Goal: Task Accomplishment & Management: Manage account settings

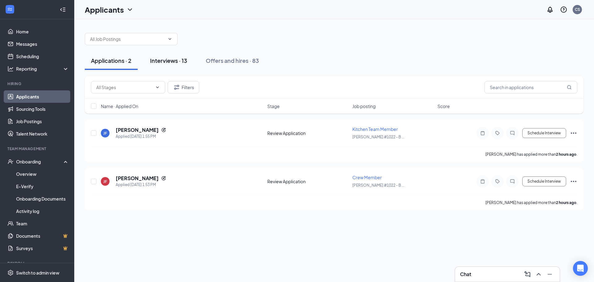
click at [166, 63] on div "Interviews · 13" at bounding box center [168, 61] width 37 height 8
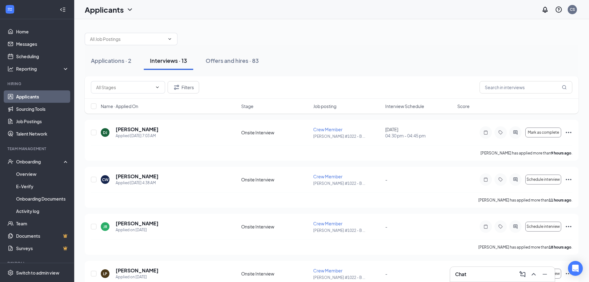
click at [421, 104] on span "Interview Schedule" at bounding box center [404, 106] width 39 height 6
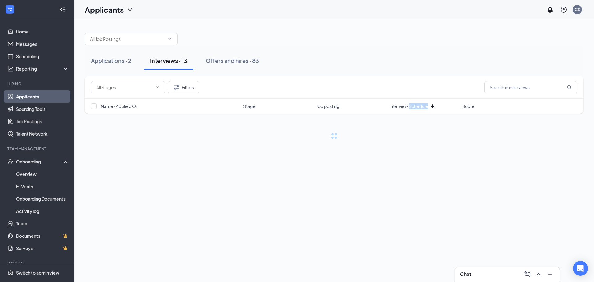
click at [421, 104] on span "Interview Schedule" at bounding box center [408, 106] width 39 height 6
click at [408, 56] on div "Applications · 2 Interviews · 13 Offers and hires · 83" at bounding box center [334, 60] width 499 height 19
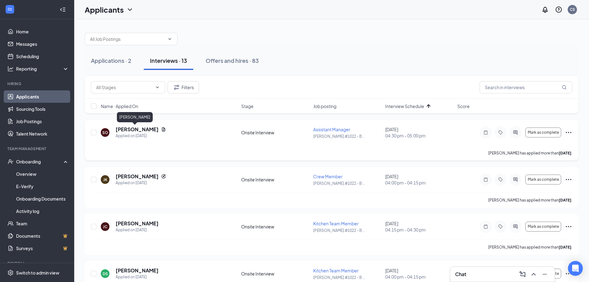
click at [129, 131] on h5 "[PERSON_NAME]" at bounding box center [137, 129] width 43 height 7
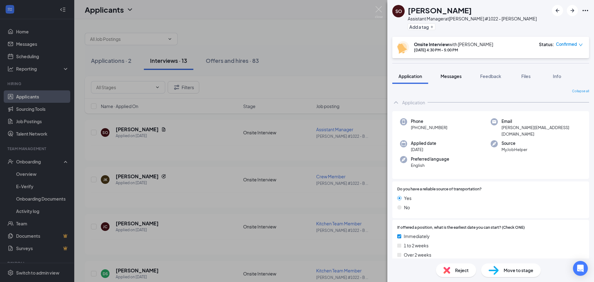
click at [459, 79] on div "Messages" at bounding box center [451, 76] width 21 height 6
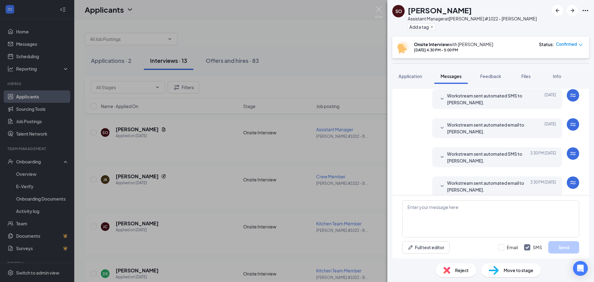
scroll to position [182, 0]
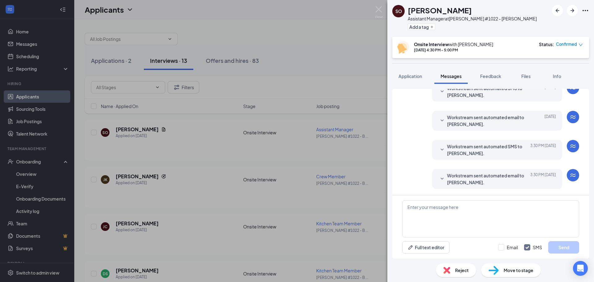
click at [483, 183] on span "Workstream sent automated email to [PERSON_NAME]." at bounding box center [487, 179] width 81 height 14
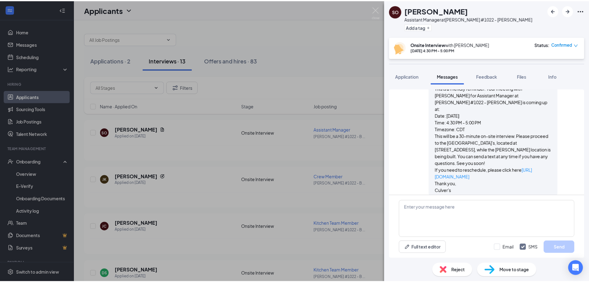
scroll to position [295, 0]
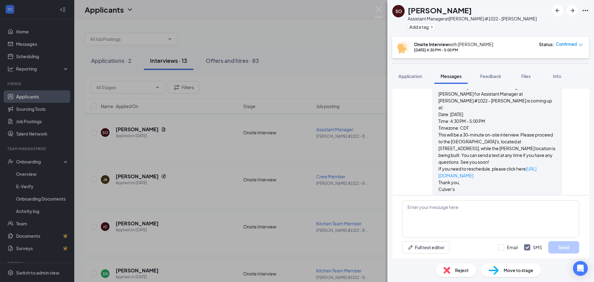
click at [518, 131] on p "This will be a 30-minute on-site interview. Please proceed to the [GEOGRAPHIC_D…" at bounding box center [497, 148] width 118 height 34
click at [337, 41] on div "SO [PERSON_NAME] Assistant Manager at [PERSON_NAME] #1022 - [PERSON_NAME] Add a…" at bounding box center [297, 141] width 594 height 282
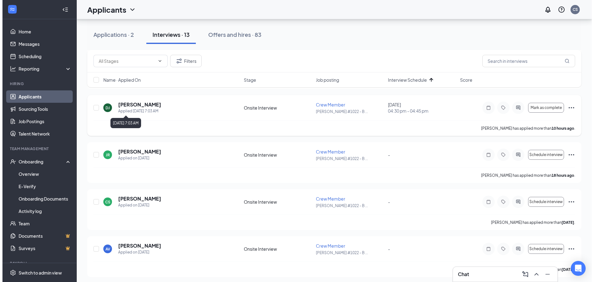
scroll to position [309, 0]
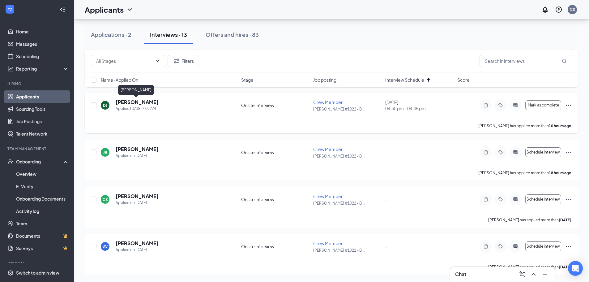
click at [146, 102] on h5 "[PERSON_NAME]" at bounding box center [137, 102] width 43 height 7
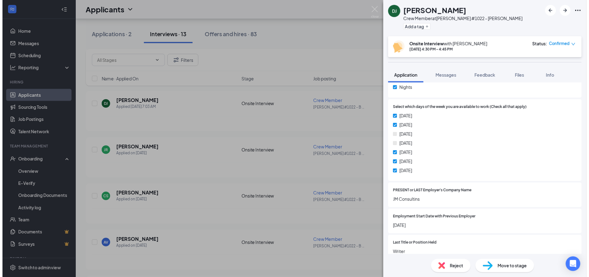
scroll to position [306, 0]
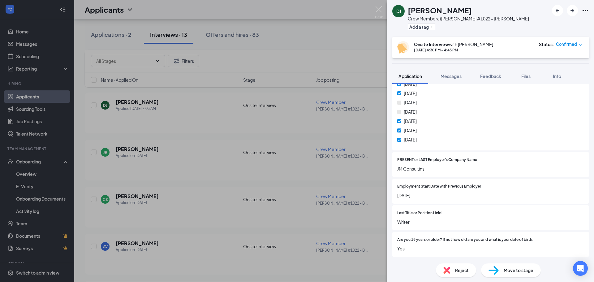
drag, startPoint x: 286, startPoint y: 195, endPoint x: 294, endPoint y: 182, distance: 15.5
click at [286, 196] on div "DJ [PERSON_NAME] Crew Member at [PERSON_NAME] #1022 - [PERSON_NAME] Add a tag O…" at bounding box center [297, 141] width 594 height 282
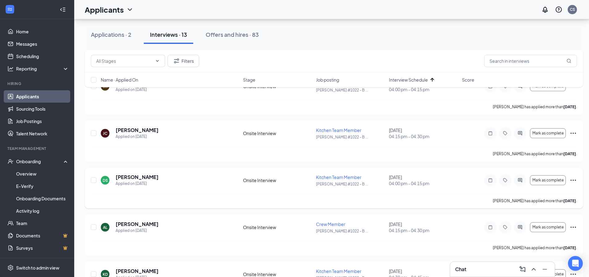
scroll to position [93, 0]
click at [139, 174] on div "DS [PERSON_NAME] Applied on [DATE] Onsite Interview Kitchen Team Member [PERSON…" at bounding box center [334, 188] width 499 height 41
click at [139, 175] on h5 "[PERSON_NAME]" at bounding box center [137, 177] width 43 height 7
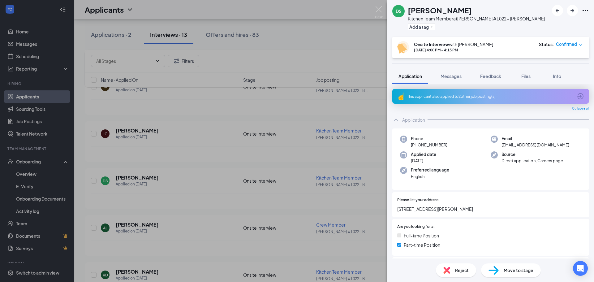
click at [485, 98] on div "This applicant also applied to 2 other job posting(s)" at bounding box center [490, 96] width 166 height 5
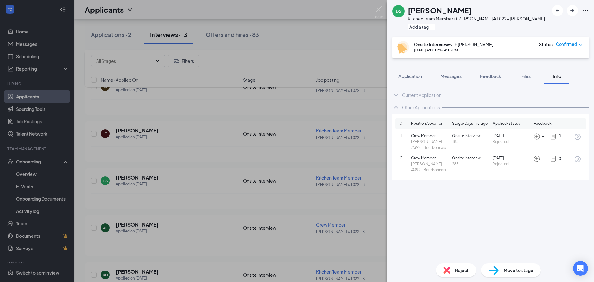
click at [385, 12] on div "DS [PERSON_NAME] Kitchen Team Member at [PERSON_NAME] #1022 - [PERSON_NAME] Add…" at bounding box center [297, 141] width 594 height 282
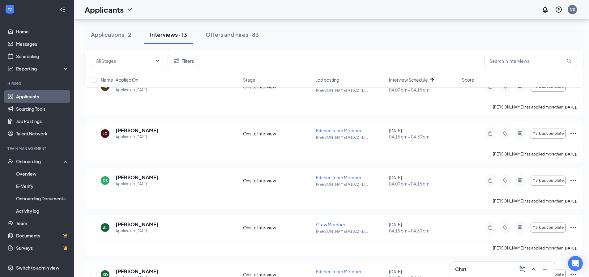
click at [381, 10] on div "Applicants CS" at bounding box center [331, 9] width 515 height 19
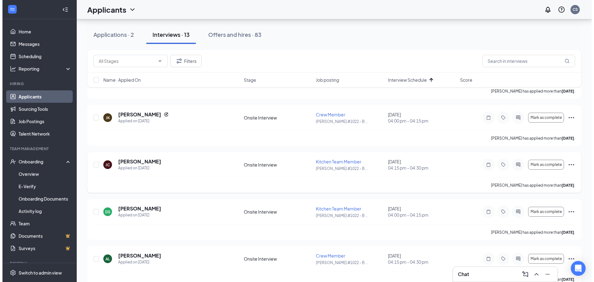
scroll to position [93, 0]
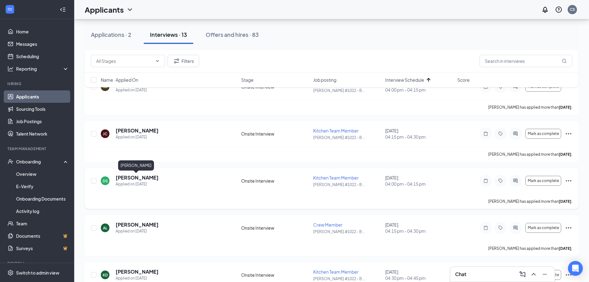
click at [131, 177] on h5 "[PERSON_NAME]" at bounding box center [137, 177] width 43 height 7
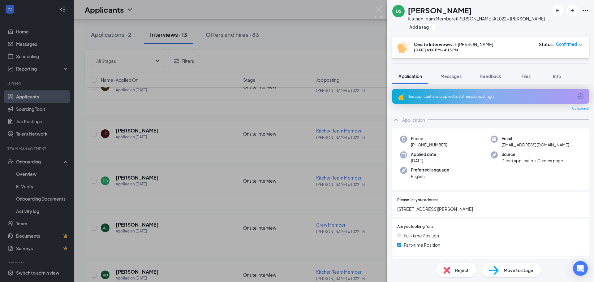
click at [457, 101] on div "This applicant also applied to 2 other job posting(s)" at bounding box center [490, 96] width 197 height 15
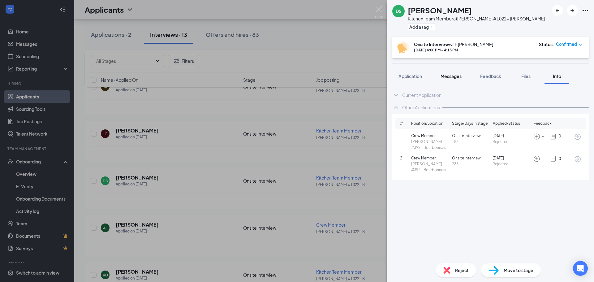
click at [452, 80] on button "Messages" at bounding box center [450, 75] width 33 height 15
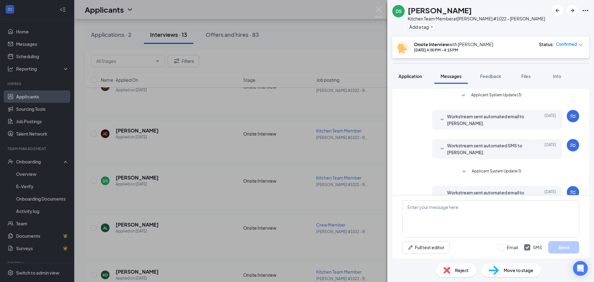
click at [422, 81] on button "Application" at bounding box center [410, 75] width 36 height 15
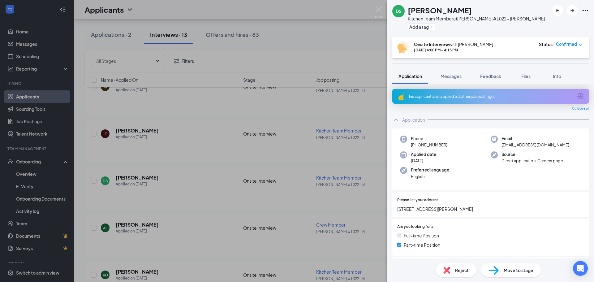
click at [446, 94] on div "This applicant also applied to 2 other job posting(s)" at bounding box center [490, 96] width 166 height 5
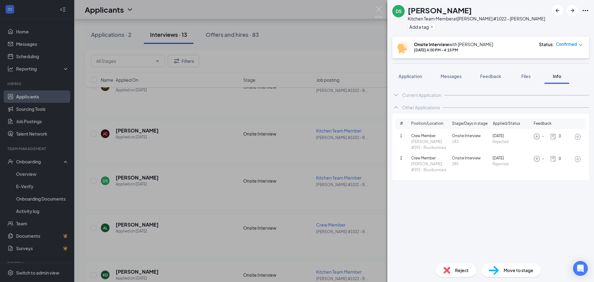
click at [300, 23] on div "DS [PERSON_NAME] Kitchen Team Member at [PERSON_NAME] #1022 - [PERSON_NAME] Add…" at bounding box center [297, 141] width 594 height 282
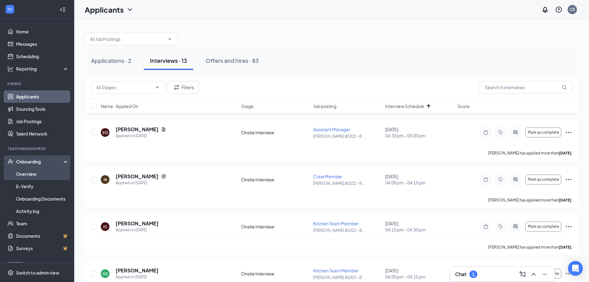
click at [17, 168] on link "Overview" at bounding box center [42, 174] width 53 height 12
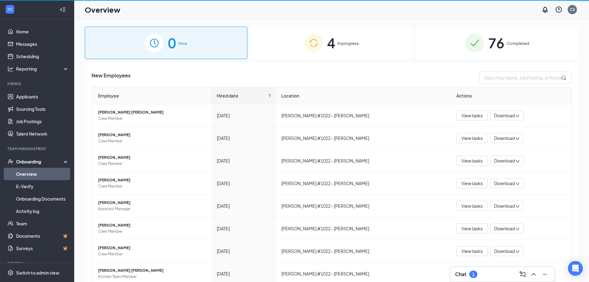
click at [20, 171] on link "Overview" at bounding box center [42, 174] width 53 height 12
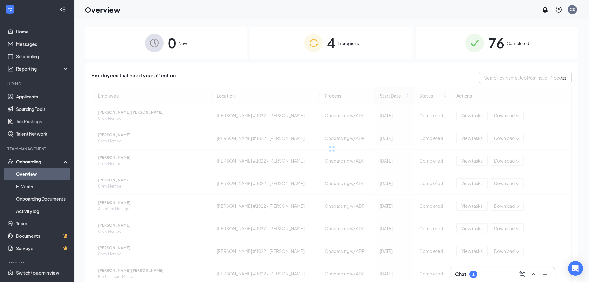
click at [286, 41] on div "4 In progress" at bounding box center [332, 43] width 163 height 32
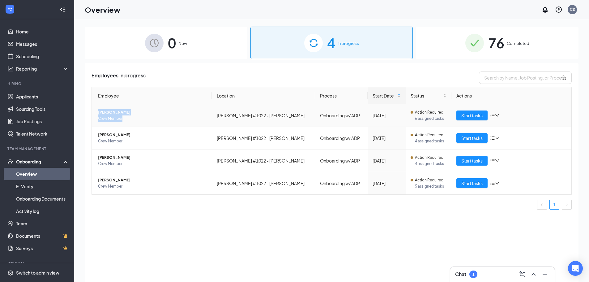
drag, startPoint x: 97, startPoint y: 111, endPoint x: 147, endPoint y: 116, distance: 50.4
click at [147, 116] on td "[PERSON_NAME] Crew Member" at bounding box center [152, 115] width 120 height 23
click at [187, 223] on div "Employees in progress Employee Location Process Start Date Status Actions Ka’[P…" at bounding box center [332, 180] width 494 height 234
drag, startPoint x: 97, startPoint y: 136, endPoint x: 153, endPoint y: 141, distance: 55.6
click at [153, 141] on td "[PERSON_NAME] Crew Member" at bounding box center [152, 138] width 120 height 23
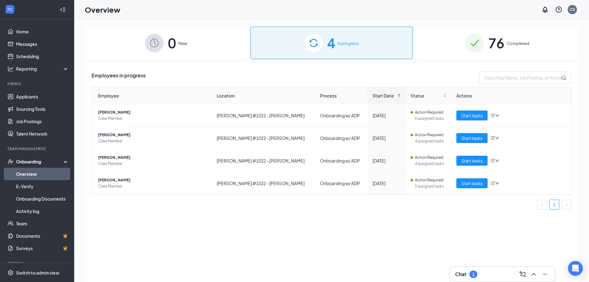
click at [204, 248] on div "Employees in progress Employee Location Process Start Date Status Actions Ka’[P…" at bounding box center [332, 180] width 494 height 234
click at [455, 270] on div "Chat 1" at bounding box center [502, 274] width 105 height 15
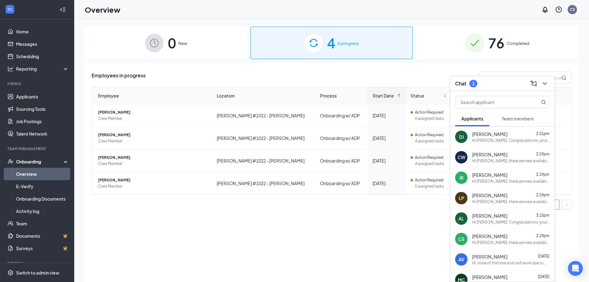
click at [506, 114] on button "Team members" at bounding box center [518, 118] width 44 height 15
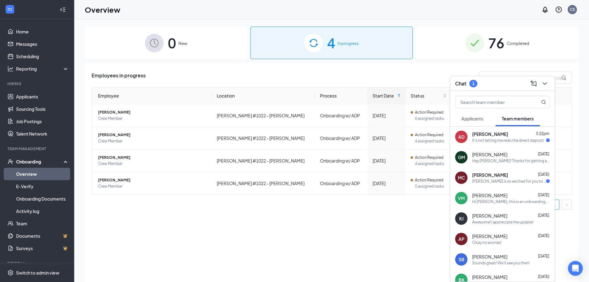
click at [505, 136] on span "[PERSON_NAME]" at bounding box center [490, 134] width 36 height 6
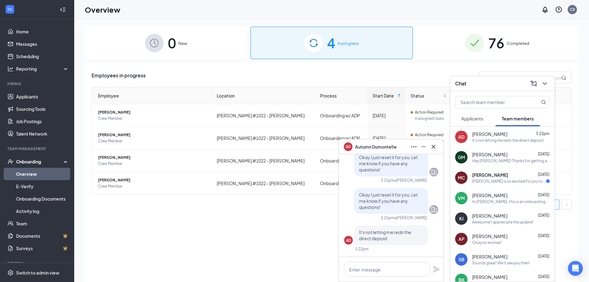
click at [289, 230] on div "Employees in progress Employee Location Process Start Date Status Actions Ka’[P…" at bounding box center [332, 180] width 494 height 234
click at [119, 160] on span "[PERSON_NAME]" at bounding box center [152, 157] width 109 height 6
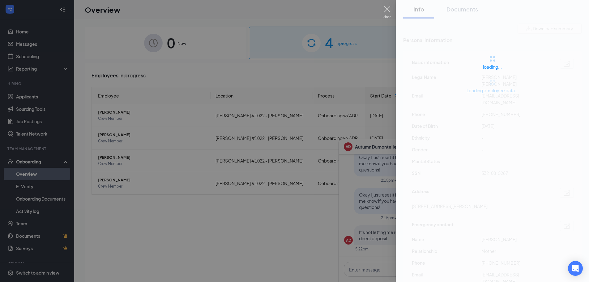
click at [388, 12] on img at bounding box center [388, 12] width 8 height 12
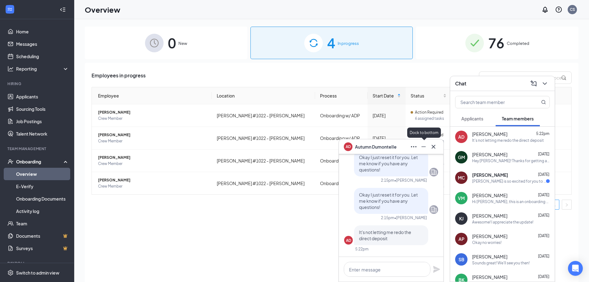
click at [423, 150] on icon "Minimize" at bounding box center [423, 146] width 7 height 7
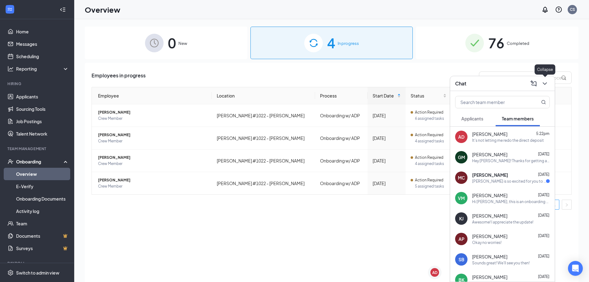
click at [549, 81] on button at bounding box center [545, 84] width 10 height 10
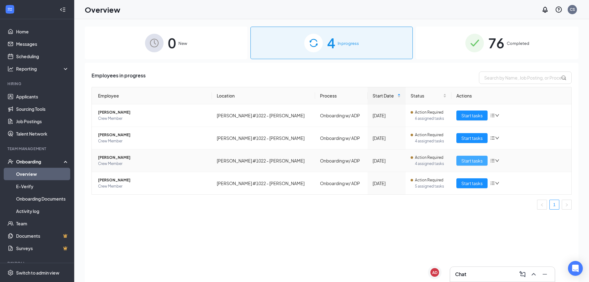
click at [468, 160] on span "Start tasks" at bounding box center [472, 160] width 21 height 7
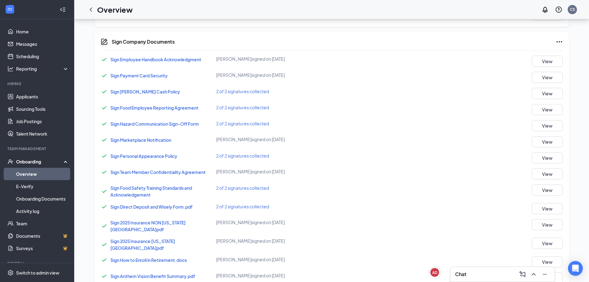
scroll to position [124, 0]
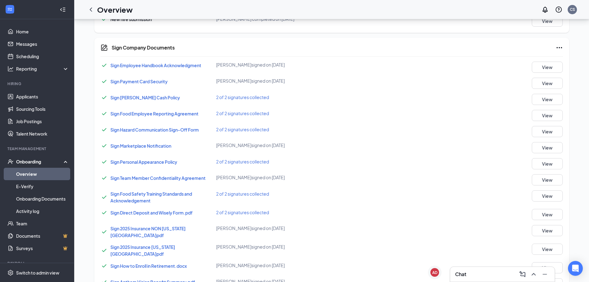
click at [477, 271] on div "Chat" at bounding box center [502, 274] width 95 height 10
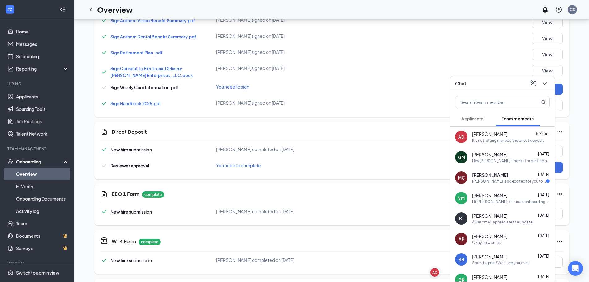
scroll to position [386, 0]
click at [547, 84] on icon "ChevronDown" at bounding box center [544, 83] width 7 height 7
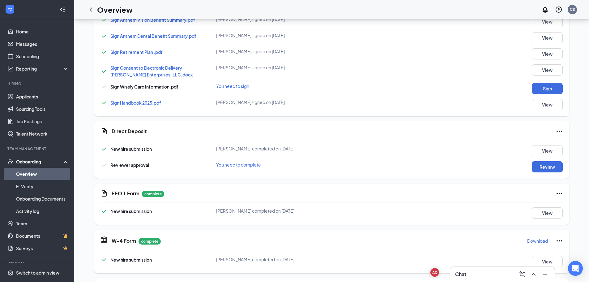
scroll to position [402, 0]
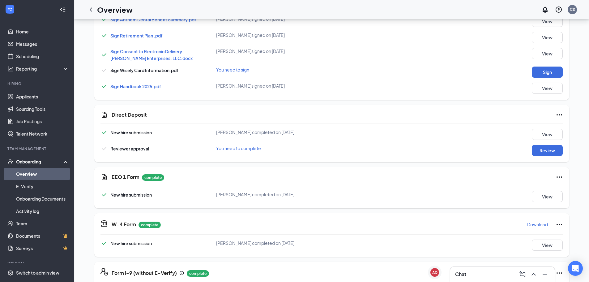
drag, startPoint x: 279, startPoint y: 124, endPoint x: 583, endPoint y: 124, distance: 304.7
click at [279, 129] on div "[PERSON_NAME] completed on [DATE]" at bounding box center [293, 132] width 154 height 7
click at [543, 131] on button "View" at bounding box center [547, 134] width 31 height 11
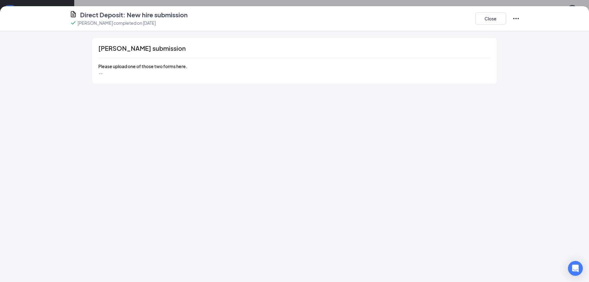
click at [177, 54] on div "[PERSON_NAME] submission Please upload one of those two forms here. --" at bounding box center [294, 61] width 405 height 46
click at [493, 26] on div "Close" at bounding box center [497, 19] width 45 height 16
click at [493, 25] on div "Close" at bounding box center [497, 19] width 45 height 16
click at [496, 22] on button "Close" at bounding box center [490, 18] width 31 height 12
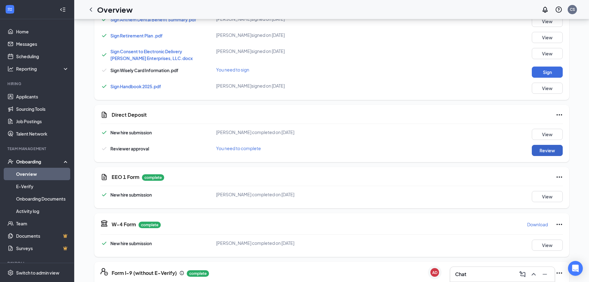
click at [545, 146] on button "Review" at bounding box center [547, 150] width 31 height 11
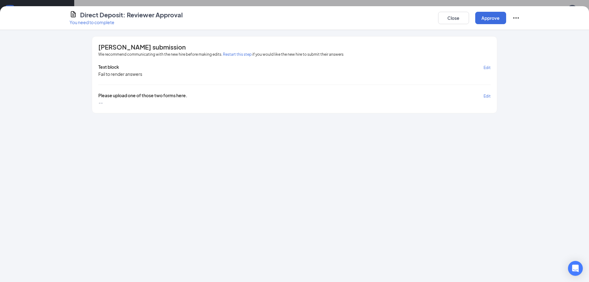
click at [232, 55] on button "Restart this step" at bounding box center [237, 54] width 29 height 6
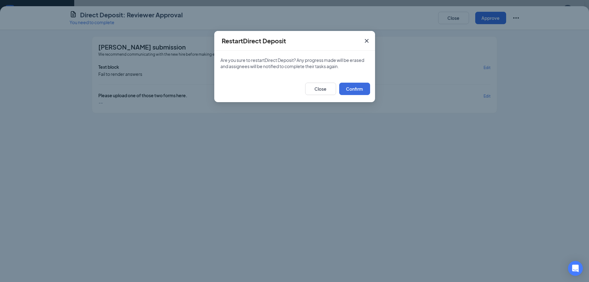
click at [347, 97] on div "Close Confirm" at bounding box center [294, 88] width 161 height 27
click at [351, 91] on button "Confirm" at bounding box center [354, 89] width 31 height 12
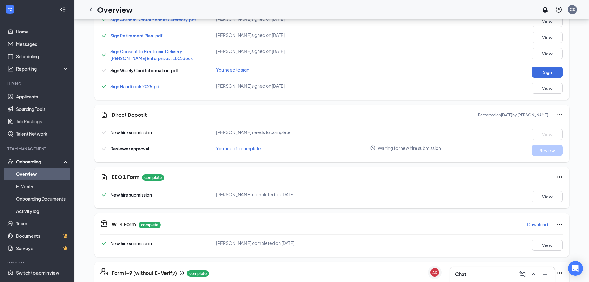
click at [400, 97] on div "Basic Information complete New hire submission [PERSON_NAME] completed on [DATE…" at bounding box center [331, 170] width 475 height 927
click at [88, 9] on icon "ChevronLeft" at bounding box center [90, 9] width 7 height 7
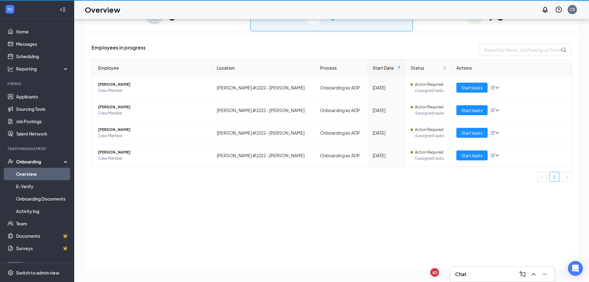
scroll to position [28, 0]
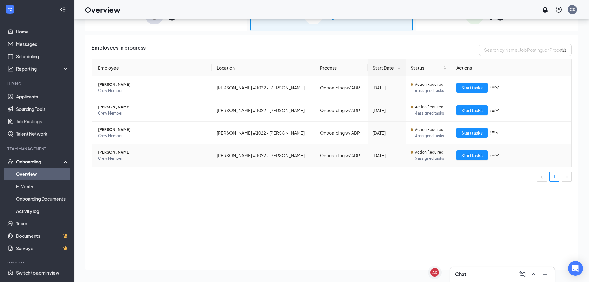
click at [214, 157] on td "[PERSON_NAME] #1022 - [PERSON_NAME]" at bounding box center [263, 155] width 103 height 22
click at [458, 154] on button "Start tasks" at bounding box center [472, 155] width 31 height 10
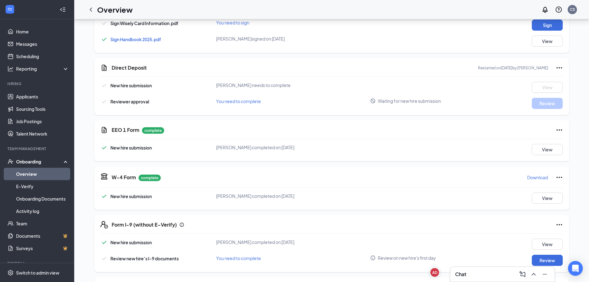
scroll to position [433, 0]
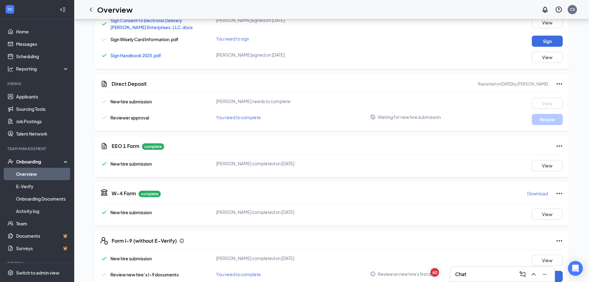
click at [485, 81] on p "Restarted on [DATE] by [PERSON_NAME]" at bounding box center [513, 83] width 70 height 5
click at [478, 81] on p "Restarted on [DATE] by [PERSON_NAME]" at bounding box center [513, 83] width 70 height 5
click at [93, 10] on icon "ChevronLeft" at bounding box center [90, 9] width 7 height 7
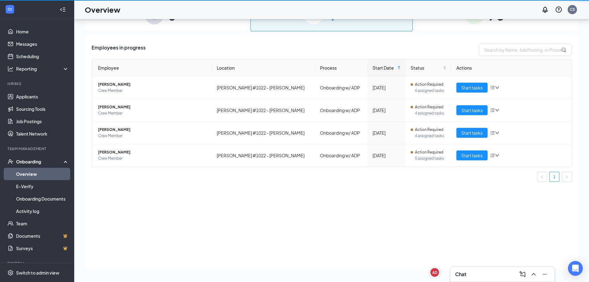
scroll to position [28, 0]
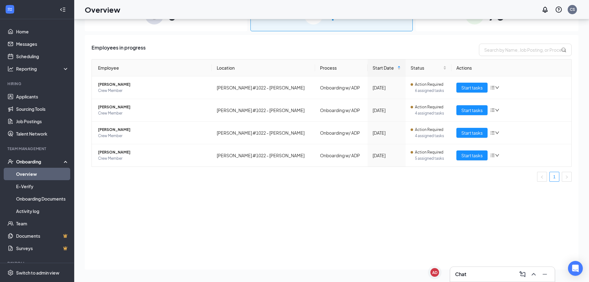
click at [500, 277] on div "Chat" at bounding box center [502, 274] width 95 height 10
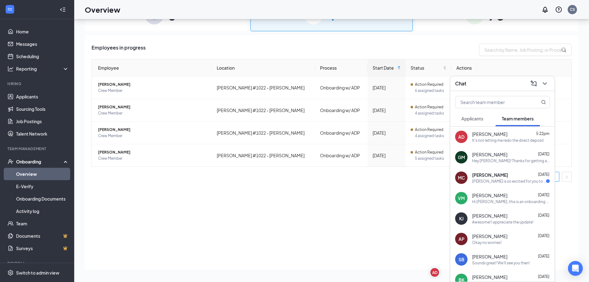
click at [494, 144] on div "AD [PERSON_NAME] 5:22pm It's not letting me redo the direct deposit" at bounding box center [502, 137] width 105 height 20
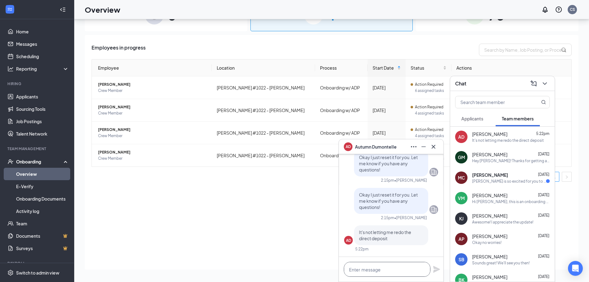
click at [379, 271] on textarea at bounding box center [387, 269] width 87 height 15
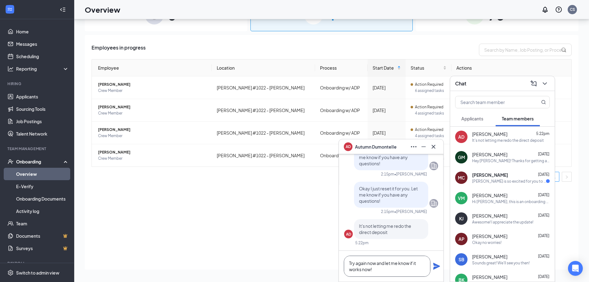
type textarea "Try again now and let me know if it works now!"
click at [439, 264] on icon "Plane" at bounding box center [436, 265] width 7 height 7
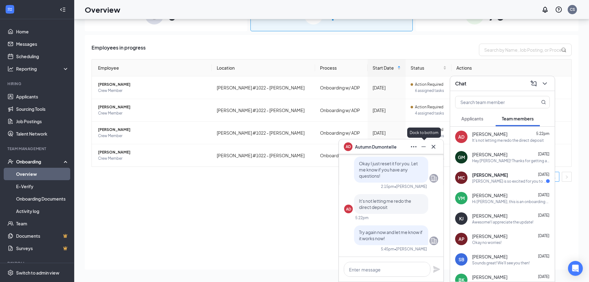
click at [423, 144] on icon "Minimize" at bounding box center [423, 146] width 7 height 7
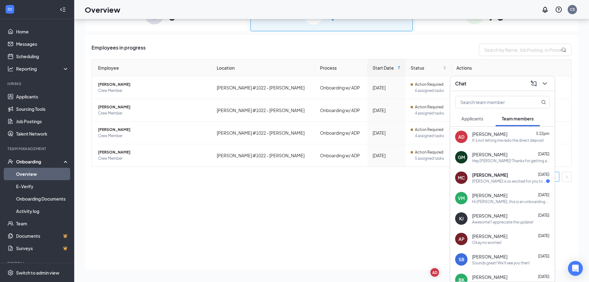
click at [31, 88] on li "Hiring Applicants Sourcing Tools Job Postings Talent Network" at bounding box center [37, 110] width 74 height 59
click at [31, 91] on link "Applicants" at bounding box center [42, 96] width 53 height 12
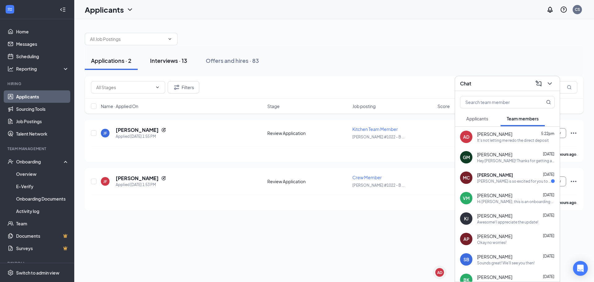
click at [176, 59] on div "Interviews · 13" at bounding box center [168, 61] width 37 height 8
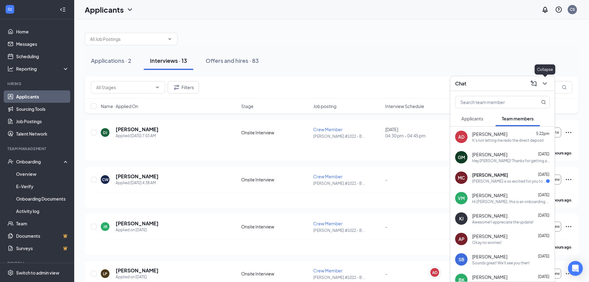
click at [547, 82] on icon "ChevronDown" at bounding box center [544, 83] width 7 height 7
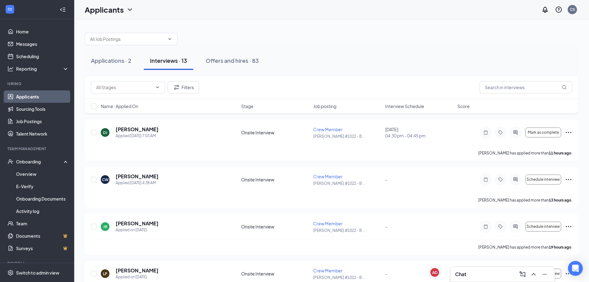
click at [392, 101] on div "Name · Applied On Stage Job posting Interview Schedule Score" at bounding box center [332, 106] width 494 height 15
click at [393, 105] on span "Interview Schedule" at bounding box center [404, 106] width 39 height 6
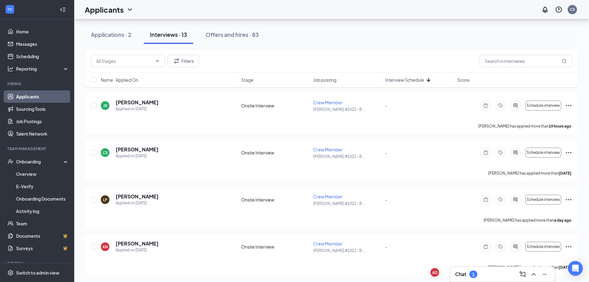
scroll to position [450, 0]
click at [480, 277] on div "Chat 1" at bounding box center [502, 274] width 95 height 10
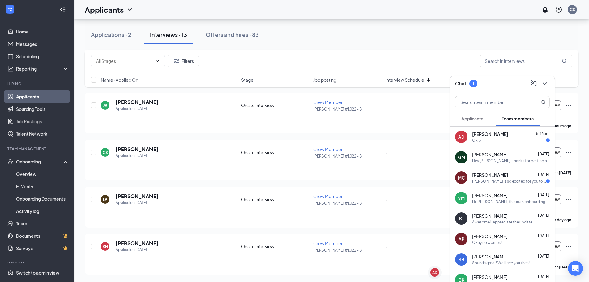
click at [500, 134] on span "[PERSON_NAME]" at bounding box center [490, 134] width 36 height 6
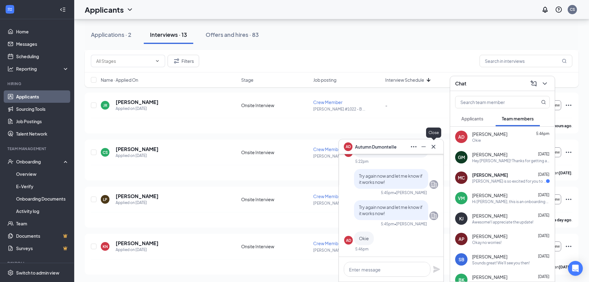
click at [435, 145] on icon "Cross" at bounding box center [434, 146] width 4 height 4
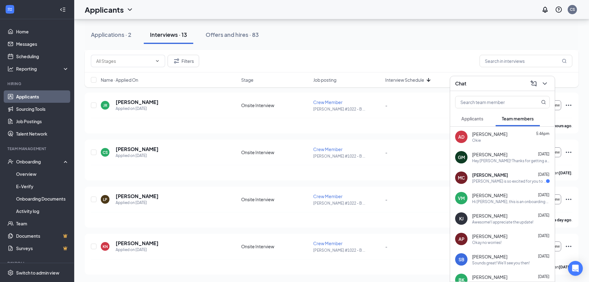
click at [488, 179] on div "[PERSON_NAME] is so excited for you to join our team! Do you know anyone else w…" at bounding box center [509, 181] width 74 height 5
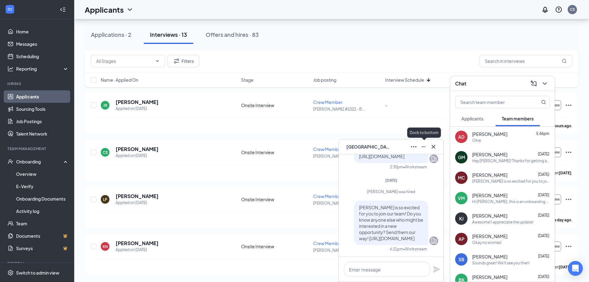
click at [423, 149] on icon "Minimize" at bounding box center [423, 146] width 7 height 7
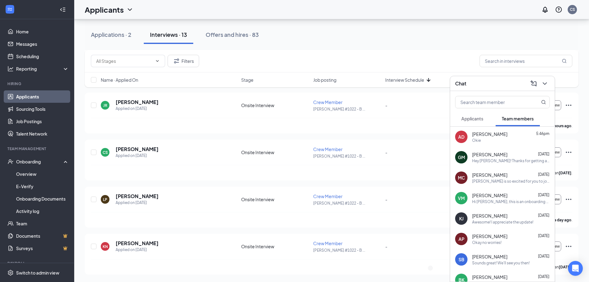
click at [548, 82] on icon "ChevronDown" at bounding box center [544, 83] width 7 height 7
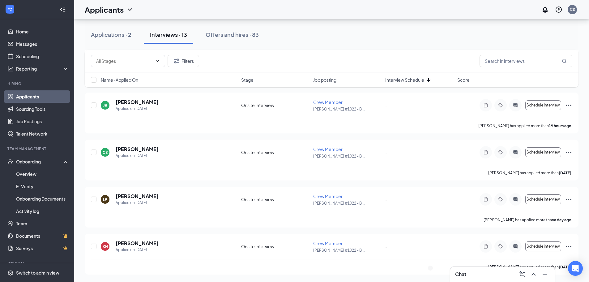
click at [411, 42] on div "Applications · 2 Interviews · 13 Offers and hires · 83" at bounding box center [332, 34] width 494 height 19
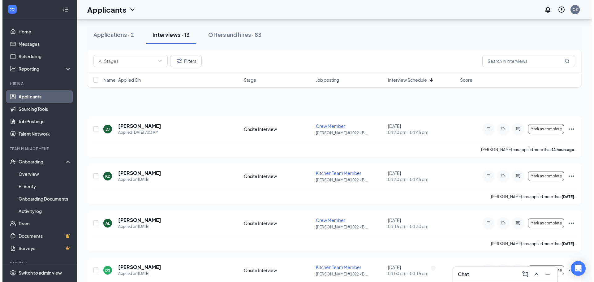
scroll to position [0, 0]
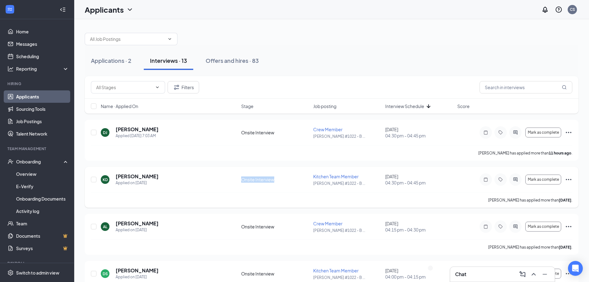
drag, startPoint x: 274, startPoint y: 181, endPoint x: 213, endPoint y: 188, distance: 61.6
click at [213, 188] on div "KD [PERSON_NAME] Applied on [DATE] Onsite Interview Kitchen Team Member [PERSON…" at bounding box center [332, 182] width 482 height 19
click at [114, 56] on button "Applications · 2" at bounding box center [111, 60] width 53 height 19
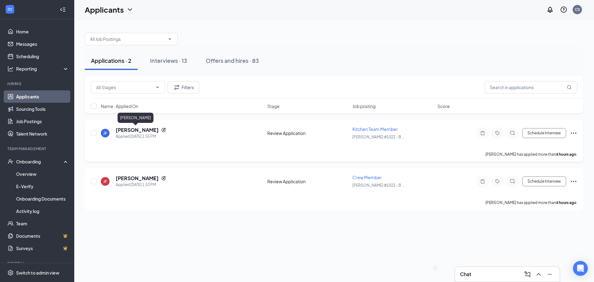
click at [131, 126] on div "[PERSON_NAME] [PERSON_NAME] Applied [DATE] 1:55 PM Review Application Kitchen T…" at bounding box center [334, 136] width 486 height 20
click at [132, 127] on h5 "[PERSON_NAME]" at bounding box center [137, 130] width 43 height 7
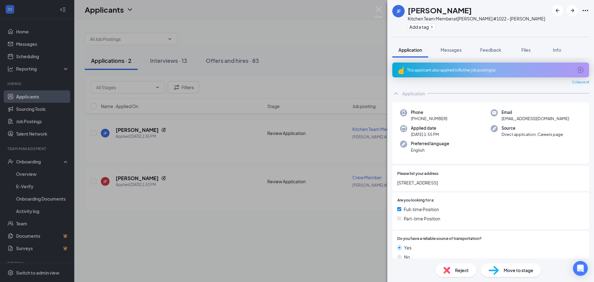
click at [462, 67] on div "This applicant also applied to 8 other job posting(s)" at bounding box center [490, 69] width 197 height 15
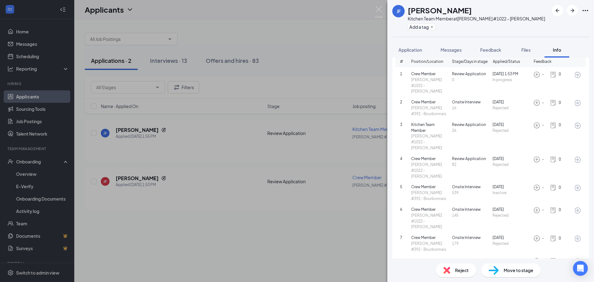
scroll to position [36, 0]
drag, startPoint x: 489, startPoint y: 240, endPoint x: 516, endPoint y: 240, distance: 26.6
click at [516, 257] on div "8 Crew Member [PERSON_NAME] #392 - Bourbonnais Onsite Interview 206 [DATE] Reje…" at bounding box center [490, 266] width 181 height 18
click at [499, 240] on span "Rejected" at bounding box center [512, 243] width 38 height 6
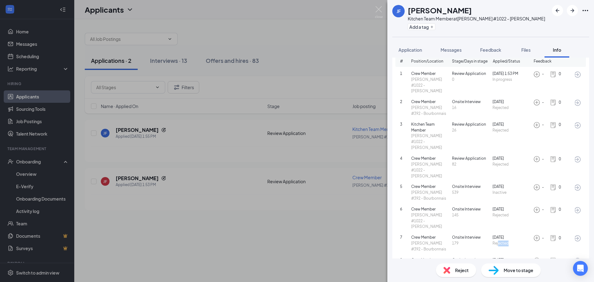
drag, startPoint x: 496, startPoint y: 218, endPoint x: 522, endPoint y: 218, distance: 25.4
click at [522, 240] on span "Rejected" at bounding box center [512, 243] width 38 height 6
drag, startPoint x: 495, startPoint y: 193, endPoint x: 514, endPoint y: 196, distance: 18.8
click at [514, 206] on div "[DATE] Rejected" at bounding box center [513, 212] width 41 height 12
drag, startPoint x: 491, startPoint y: 165, endPoint x: 519, endPoint y: 168, distance: 28.3
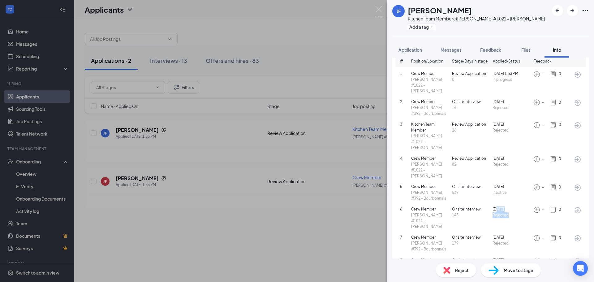
click at [519, 181] on div "5 Crew Member [PERSON_NAME] #392 - Bourbonnais Onsite Interview 539 [DATE] Inac…" at bounding box center [490, 192] width 191 height 23
drag, startPoint x: 506, startPoint y: 142, endPoint x: 511, endPoint y: 150, distance: 8.8
click at [511, 153] on div "4 Crew Member [PERSON_NAME] #1022 - [PERSON_NAME] Review Application 82 [DATE] …" at bounding box center [490, 167] width 191 height 28
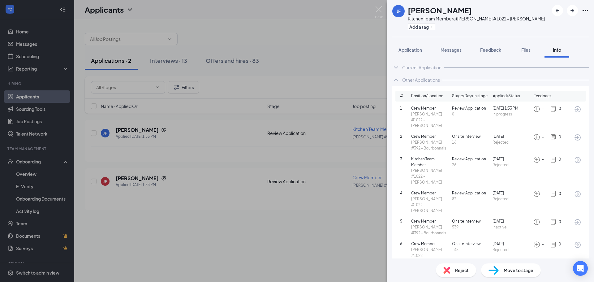
scroll to position [0, 0]
drag, startPoint x: 413, startPoint y: 54, endPoint x: 413, endPoint y: 62, distance: 9.0
click at [413, 62] on div "[PERSON_NAME] [PERSON_NAME] Kitchen Team Member at [PERSON_NAME] #1022 - [PERSO…" at bounding box center [490, 141] width 207 height 282
click at [413, 62] on div "Current Application" at bounding box center [490, 68] width 197 height 12
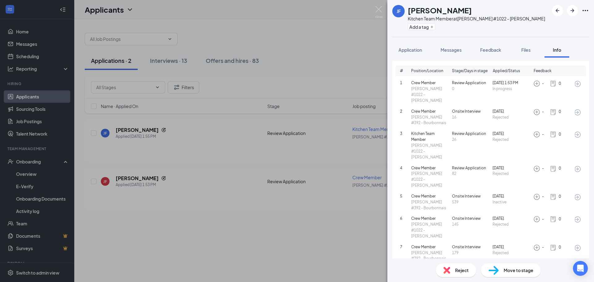
scroll to position [193, 0]
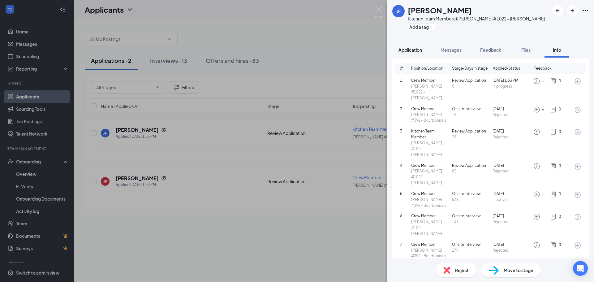
click at [411, 44] on button "Application" at bounding box center [410, 49] width 36 height 15
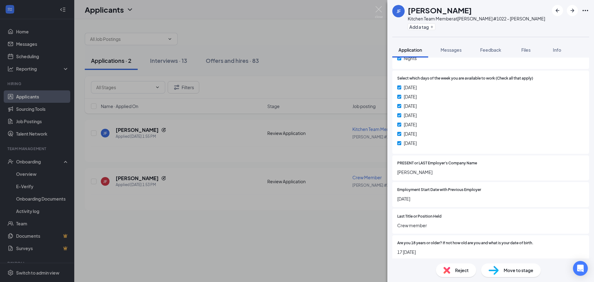
scroll to position [294, 0]
drag, startPoint x: 397, startPoint y: 170, endPoint x: 432, endPoint y: 172, distance: 35.6
click at [432, 172] on div "PRESENT or LAST Employer's Company Name [PERSON_NAME]" at bounding box center [490, 167] width 197 height 25
click at [361, 228] on div "[PERSON_NAME] [PERSON_NAME] Kitchen Team Member at [PERSON_NAME] #1022 - [PERSO…" at bounding box center [297, 141] width 594 height 282
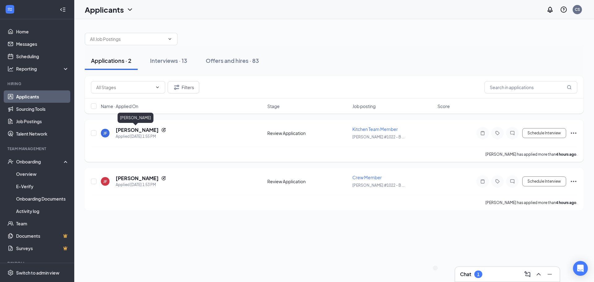
click at [143, 130] on h5 "[PERSON_NAME]" at bounding box center [137, 130] width 43 height 7
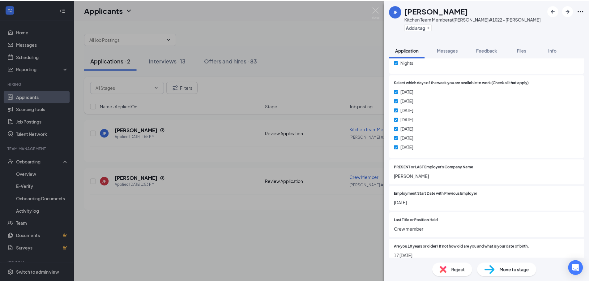
scroll to position [297, 0]
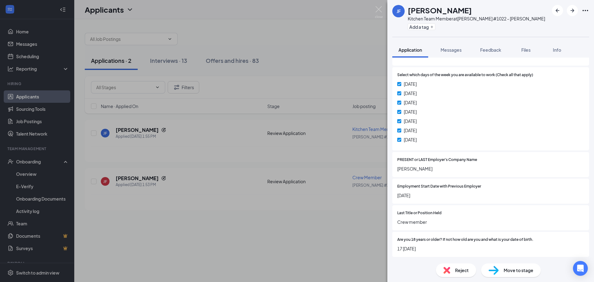
click at [301, 38] on div "[PERSON_NAME] [PERSON_NAME] Kitchen Team Member at [PERSON_NAME] #1022 - [PERSO…" at bounding box center [297, 141] width 594 height 282
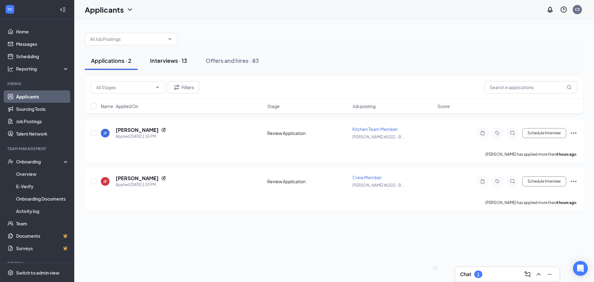
click at [154, 67] on button "Interviews · 13" at bounding box center [168, 60] width 49 height 19
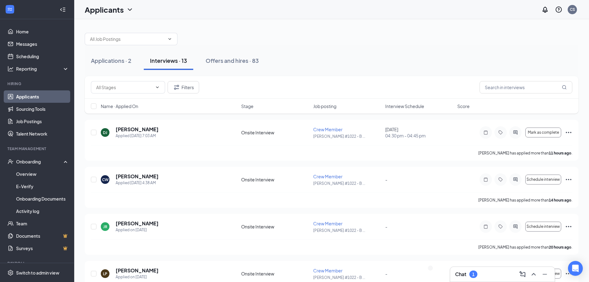
click at [399, 107] on span "Interview Schedule" at bounding box center [404, 106] width 39 height 6
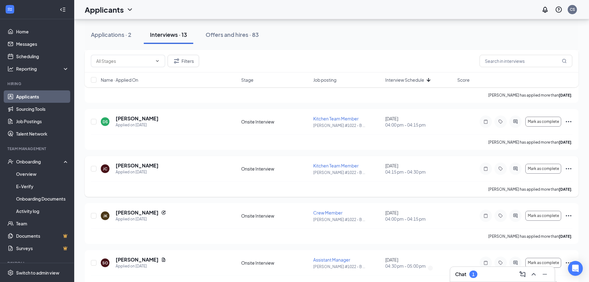
scroll to position [155, 0]
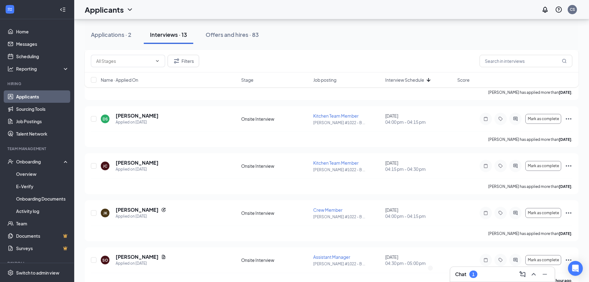
click at [398, 194] on div "DJ [PERSON_NAME] Applied [DATE] 7:03 AM Onsite Interview Crew Member [PERSON_NA…" at bounding box center [332, 267] width 494 height 605
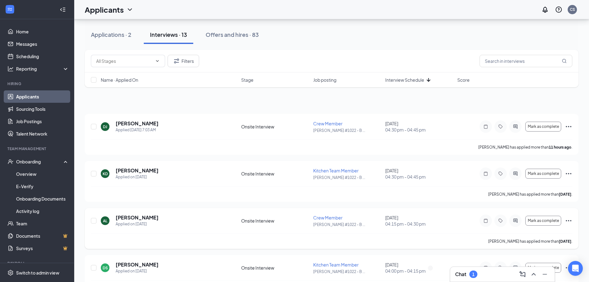
scroll to position [0, 0]
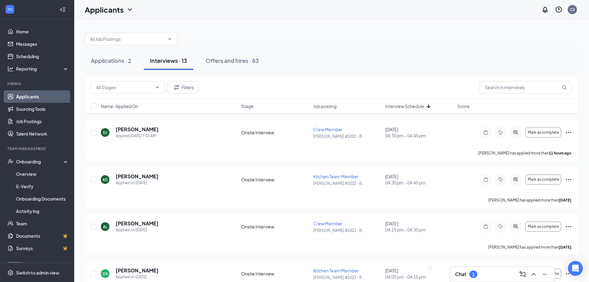
click at [402, 48] on div "Applications · 2 Interviews · 13 Offers and hires · 83" at bounding box center [332, 60] width 494 height 31
click at [234, 65] on button "Offers and hires · 83" at bounding box center [233, 60] width 66 height 19
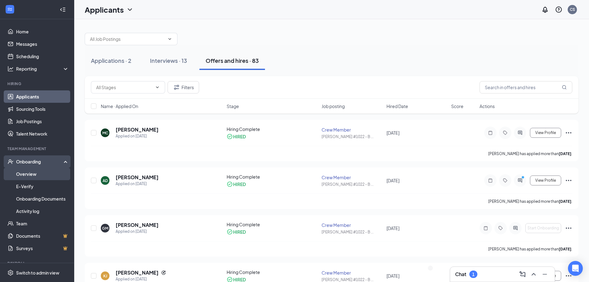
click at [35, 173] on link "Overview" at bounding box center [42, 174] width 53 height 12
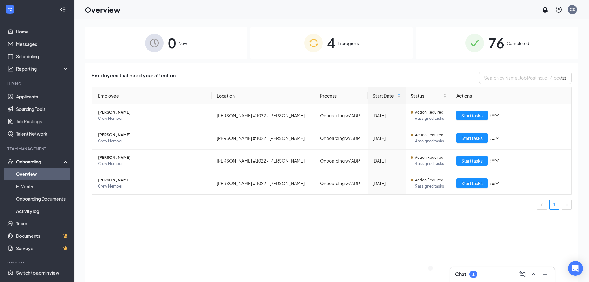
click at [313, 50] on img at bounding box center [313, 43] width 19 height 19
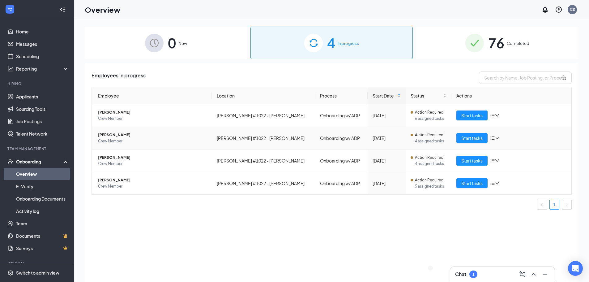
click at [103, 135] on span "[PERSON_NAME]" at bounding box center [152, 135] width 109 height 6
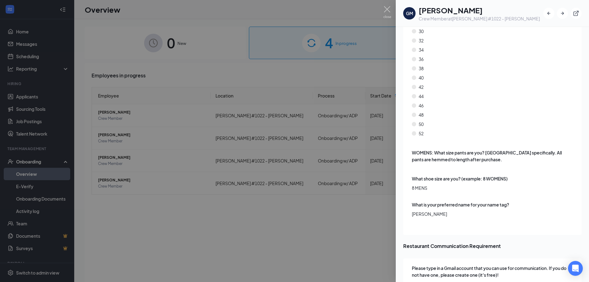
scroll to position [1423, 0]
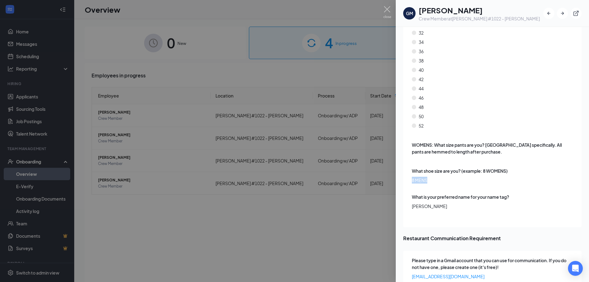
drag, startPoint x: 411, startPoint y: 160, endPoint x: 438, endPoint y: 160, distance: 26.6
click at [438, 160] on div "What size shirt are you? X-Small Small Medium Large X-Large 2X-Large 3X-Large O…" at bounding box center [492, 61] width 179 height 332
click at [438, 177] on span "8 MENS" at bounding box center [493, 180] width 162 height 7
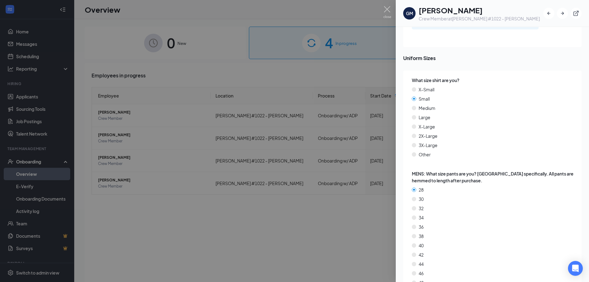
scroll to position [1237, 0]
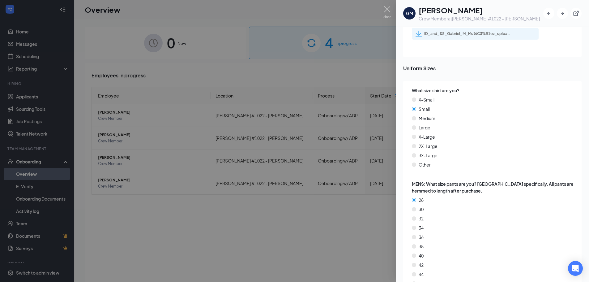
click at [180, 156] on div at bounding box center [294, 141] width 589 height 282
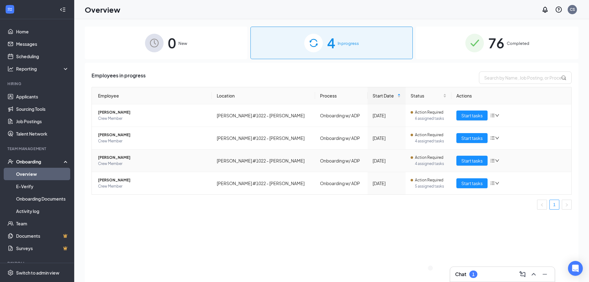
click at [129, 158] on span "[PERSON_NAME]" at bounding box center [152, 157] width 109 height 6
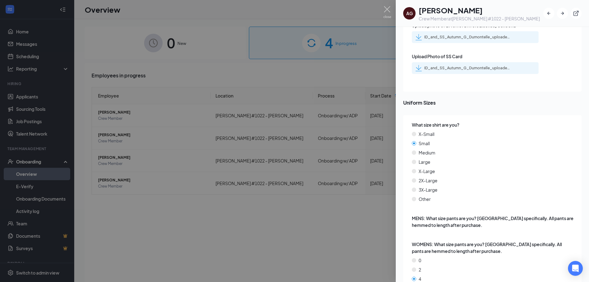
scroll to position [1676, 0]
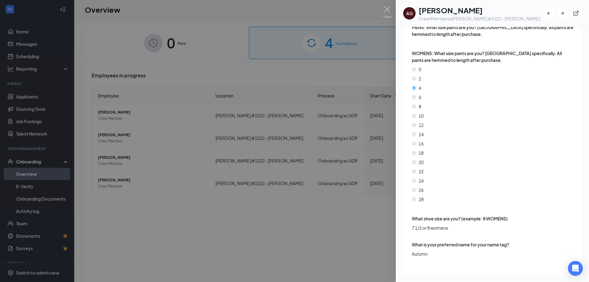
click at [374, 229] on div at bounding box center [294, 141] width 589 height 282
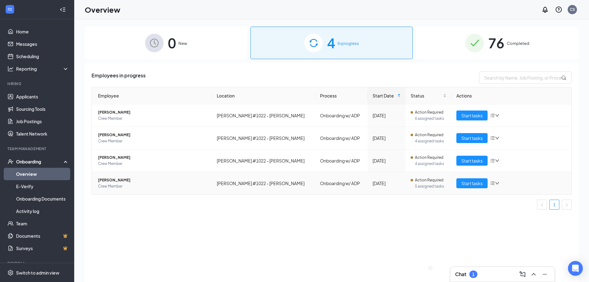
click at [115, 180] on span "[PERSON_NAME]" at bounding box center [152, 180] width 109 height 6
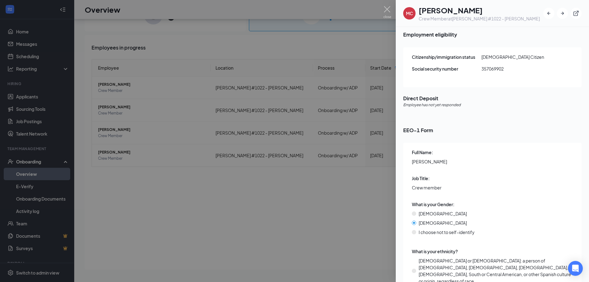
scroll to position [679, 0]
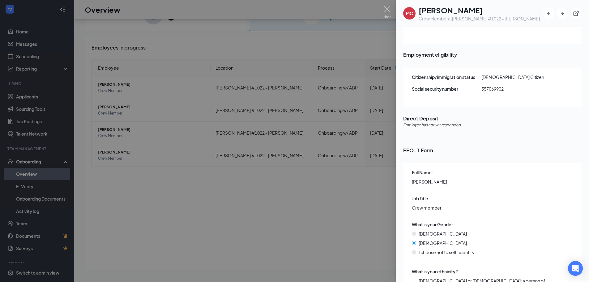
click at [368, 201] on div at bounding box center [294, 141] width 589 height 282
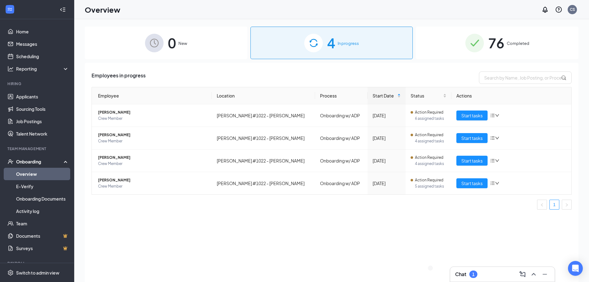
click at [442, 41] on div "76 Completed" at bounding box center [497, 43] width 163 height 32
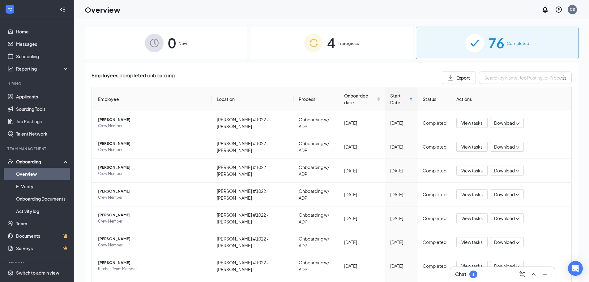
click at [304, 49] on img at bounding box center [313, 43] width 19 height 19
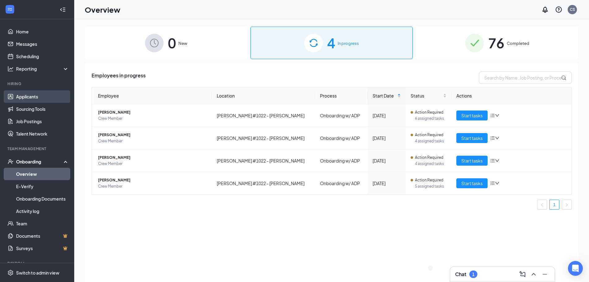
click at [51, 98] on link "Applicants" at bounding box center [42, 96] width 53 height 12
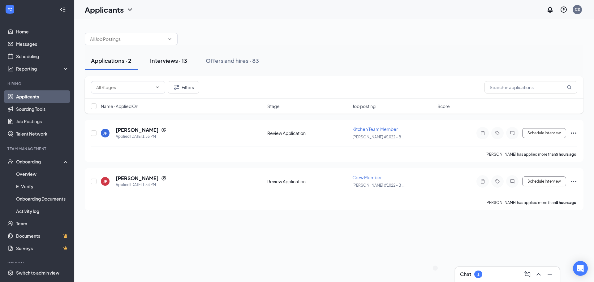
click at [188, 62] on button "Interviews · 13" at bounding box center [168, 60] width 49 height 19
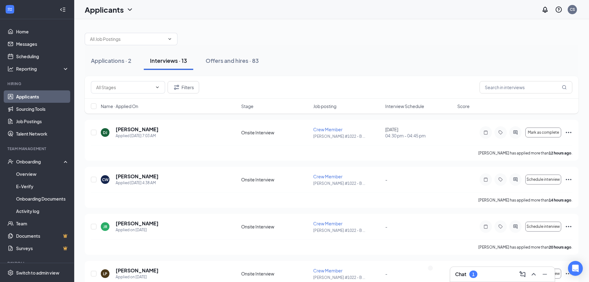
click at [188, 62] on button "Interviews · 13" at bounding box center [168, 60] width 49 height 19
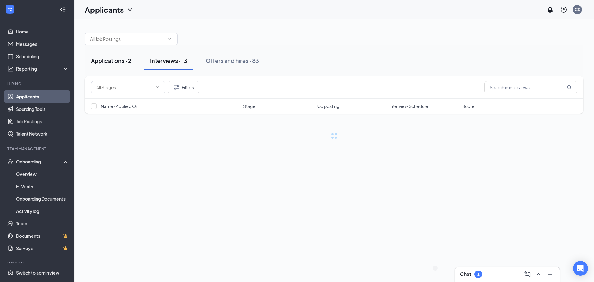
click at [121, 62] on div "Applications · 2" at bounding box center [111, 61] width 41 height 8
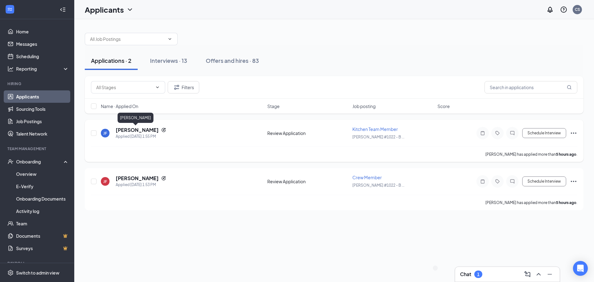
click at [133, 130] on h5 "[PERSON_NAME]" at bounding box center [137, 130] width 43 height 7
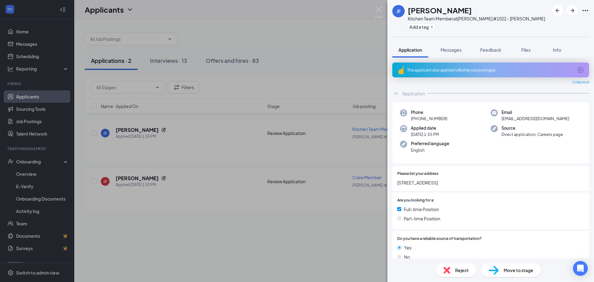
click at [493, 71] on div "This applicant also applied to 8 other job posting(s)" at bounding box center [490, 69] width 166 height 5
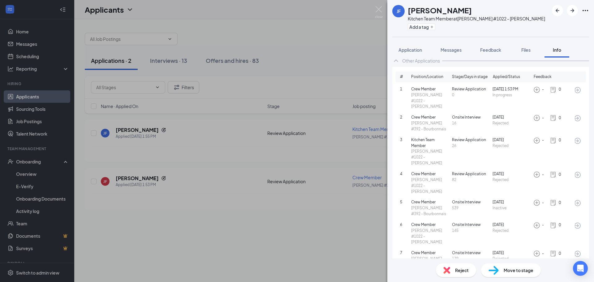
scroll to position [36, 0]
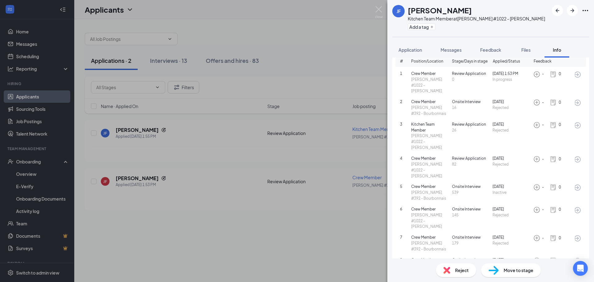
drag, startPoint x: 345, startPoint y: 47, endPoint x: 342, endPoint y: 44, distance: 4.0
click at [344, 47] on div "[PERSON_NAME] [PERSON_NAME] Kitchen Team Member at [PERSON_NAME] #1022 - [PERSO…" at bounding box center [297, 141] width 594 height 282
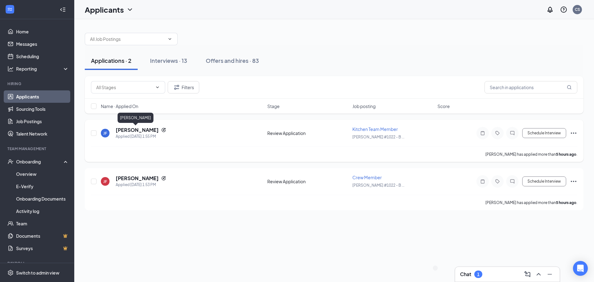
click at [134, 125] on div "[PERSON_NAME]" at bounding box center [136, 119] width 36 height 13
click at [133, 130] on h5 "[PERSON_NAME]" at bounding box center [137, 130] width 43 height 7
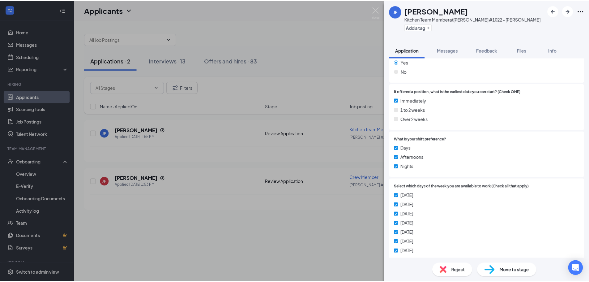
scroll to position [294, 0]
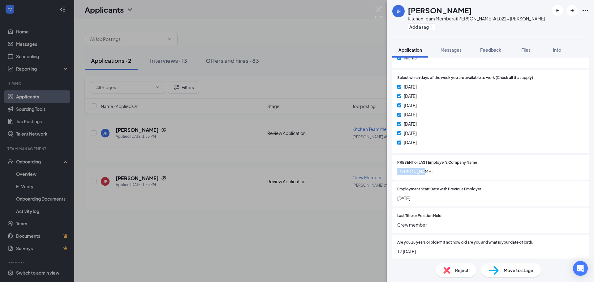
drag, startPoint x: 398, startPoint y: 170, endPoint x: 428, endPoint y: 170, distance: 29.4
click at [428, 170] on span "[PERSON_NAME]" at bounding box center [490, 171] width 187 height 7
click at [254, 29] on div "[PERSON_NAME] [PERSON_NAME] Kitchen Team Member at [PERSON_NAME] #1022 - [PERSO…" at bounding box center [297, 141] width 594 height 282
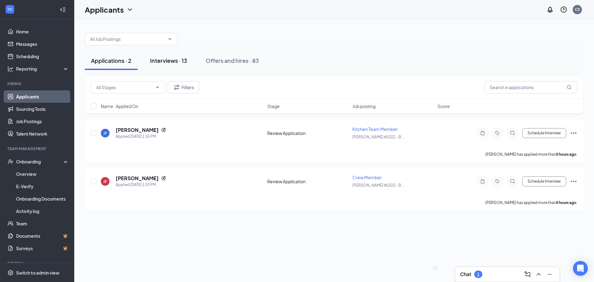
click at [172, 57] on div "Interviews · 13" at bounding box center [168, 61] width 37 height 8
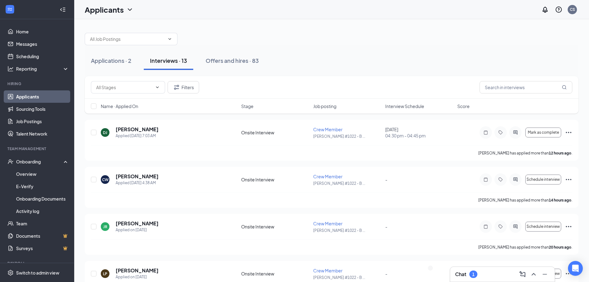
click at [394, 101] on div "Name · Applied On Stage Job posting Interview Schedule Score" at bounding box center [332, 106] width 494 height 15
click at [399, 108] on span "Interview Schedule" at bounding box center [404, 106] width 39 height 6
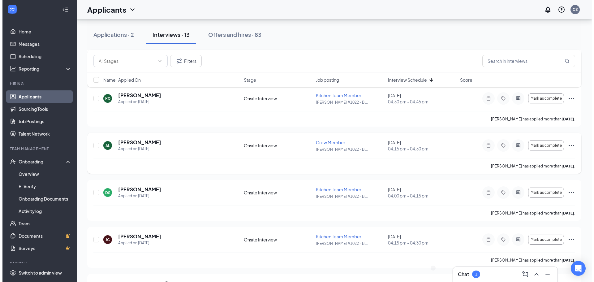
scroll to position [124, 0]
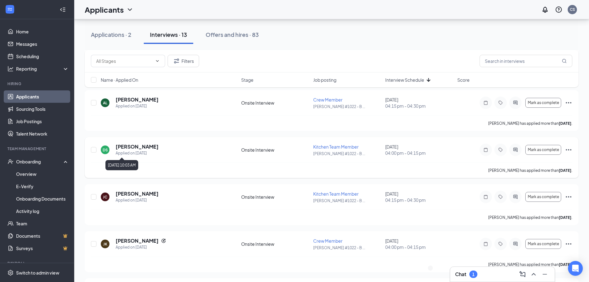
click at [145, 150] on div "Applied on [DATE]" at bounding box center [137, 153] width 43 height 6
click at [146, 148] on h5 "[PERSON_NAME]" at bounding box center [137, 146] width 43 height 7
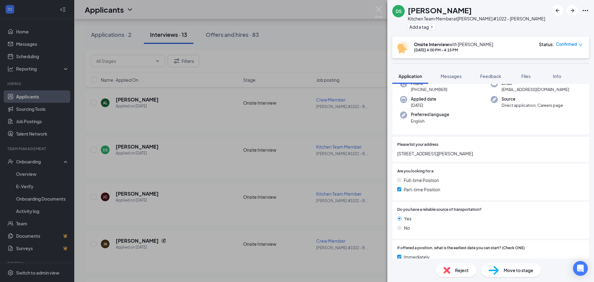
scroll to position [24, 0]
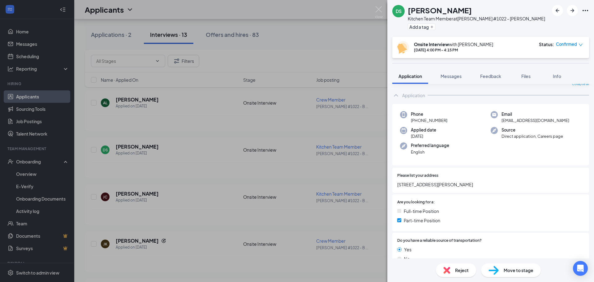
click at [507, 275] on div "Move to stage" at bounding box center [511, 270] width 60 height 14
type input "Hiring Complete (final stage)"
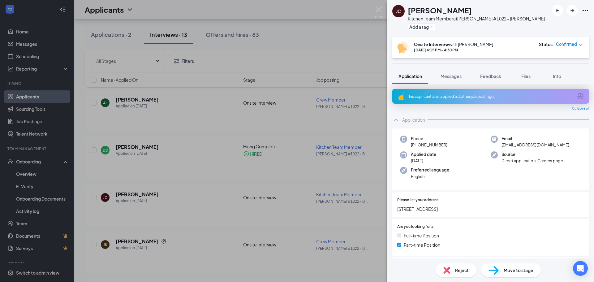
click at [193, 62] on div "[PERSON_NAME] Comfort Kitchen Team Member at [PERSON_NAME] #1022 - [PERSON_NAME…" at bounding box center [297, 141] width 594 height 282
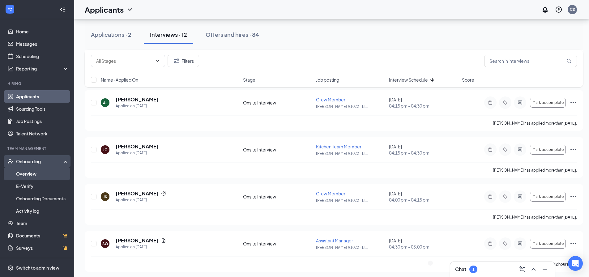
click at [36, 170] on link "Overview" at bounding box center [42, 174] width 53 height 12
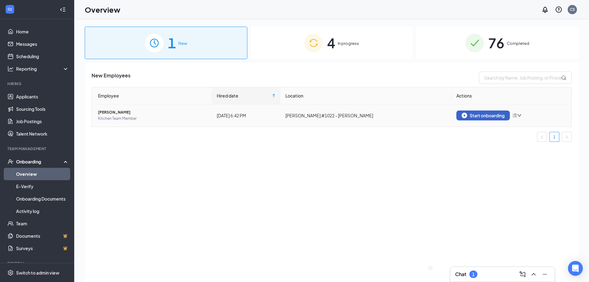
click at [477, 112] on button "Start onboarding" at bounding box center [484, 115] width 54 height 10
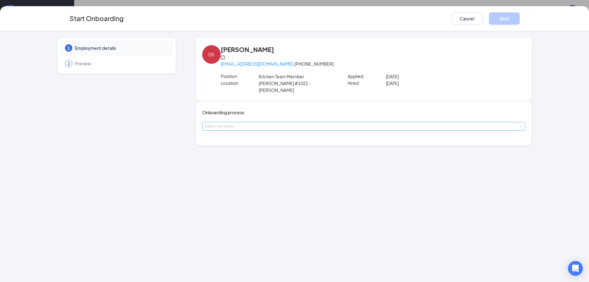
click at [266, 120] on div "Onboarding process Select a process" at bounding box center [364, 123] width 324 height 29
click at [267, 122] on div "Select a process" at bounding box center [364, 126] width 319 height 8
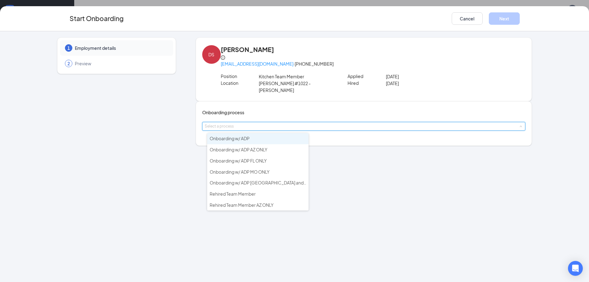
click at [260, 136] on li "Onboarding w/ ADP" at bounding box center [257, 138] width 101 height 11
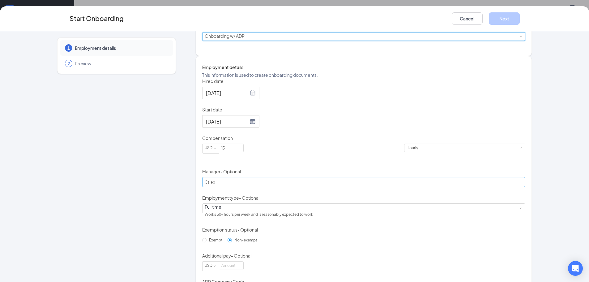
scroll to position [93, 0]
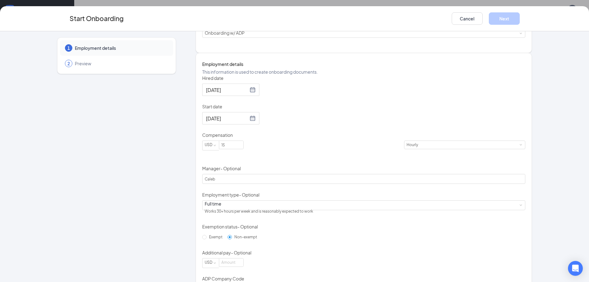
click at [251, 84] on div "Hired date" at bounding box center [364, 79] width 324 height 9
click at [251, 94] on div at bounding box center [231, 90] width 50 height 8
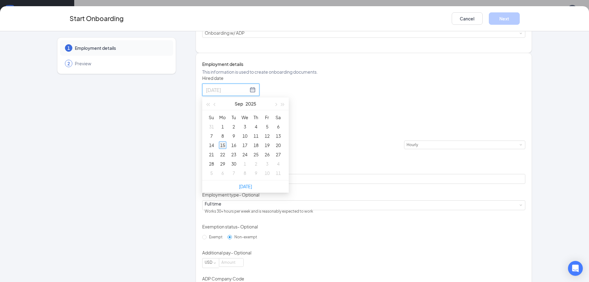
type input "[DATE]"
click at [226, 149] on div "15" at bounding box center [222, 144] width 7 height 7
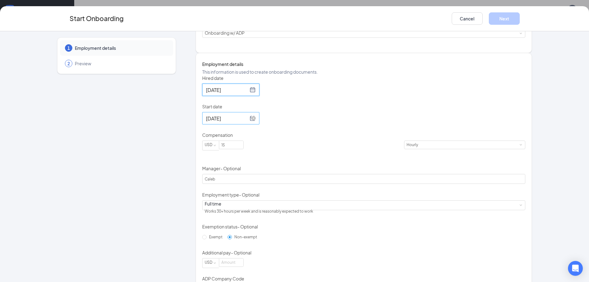
click at [247, 122] on input "[DATE]" at bounding box center [227, 118] width 42 height 8
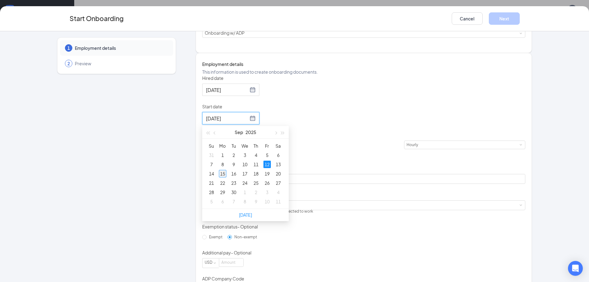
type input "[DATE]"
click at [222, 177] on div "15" at bounding box center [222, 173] width 7 height 7
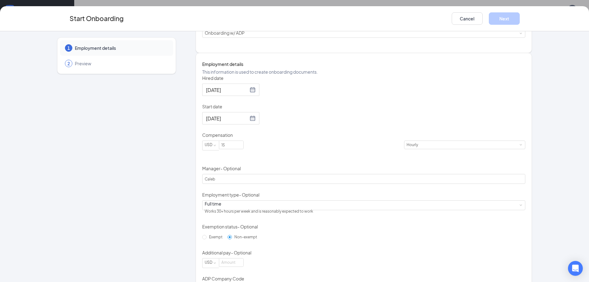
click at [189, 159] on div "1 Employment details 2 Preview DS [PERSON_NAME] [EMAIL_ADDRESS][DOMAIN_NAME] · …" at bounding box center [294, 127] width 475 height 364
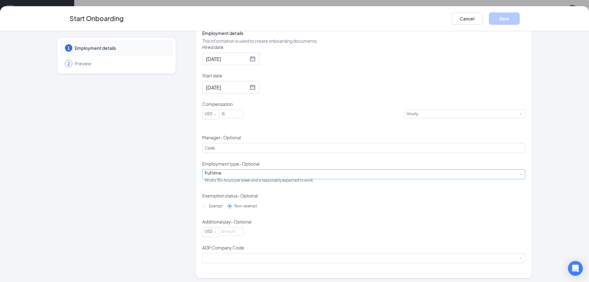
scroll to position [139, 0]
click at [245, 170] on div "Full time Works 30+ hours per week and is reasonably expected to work" at bounding box center [364, 171] width 319 height 9
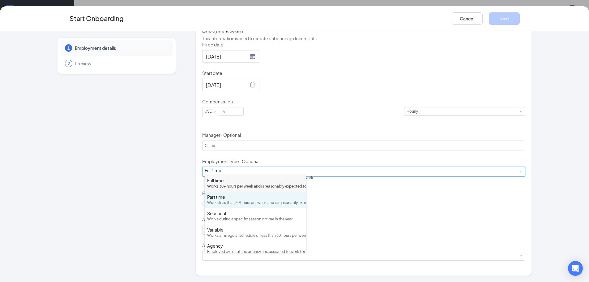
click at [236, 200] on div "Part time" at bounding box center [255, 197] width 97 height 6
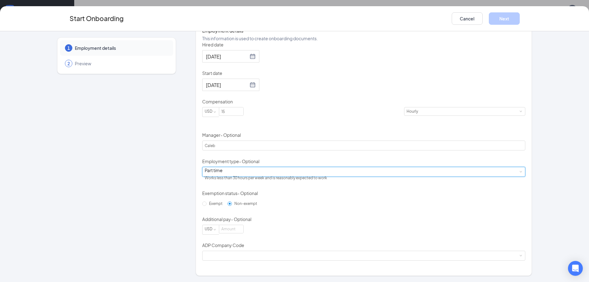
scroll to position [28, 0]
click at [296, 260] on div at bounding box center [364, 255] width 319 height 9
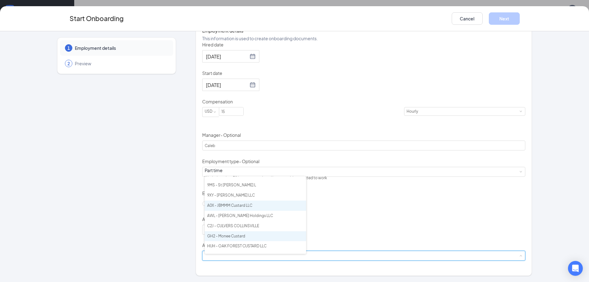
scroll to position [93, 0]
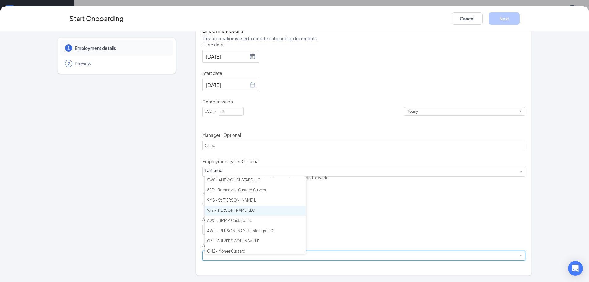
click at [250, 212] on li "9XY - [PERSON_NAME] LLC" at bounding box center [255, 210] width 101 height 10
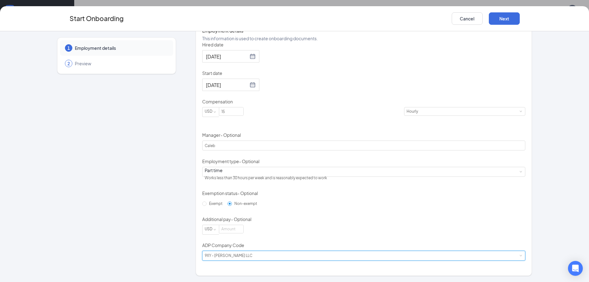
click at [333, 201] on div "Hired date [DATE] [DATE] Su Mo Tu We Th Fr Sa 31 1 2 3 4 5 6 7 8 9 10 11 12 13 …" at bounding box center [364, 150] width 324 height 219
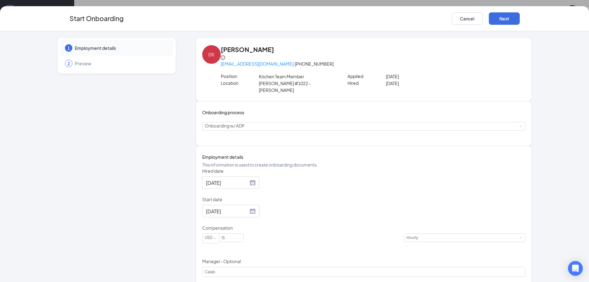
scroll to position [0, 0]
click at [518, 11] on div "Start Onboarding Cancel Next" at bounding box center [294, 18] width 589 height 25
click at [517, 15] on button "Next" at bounding box center [504, 18] width 31 height 12
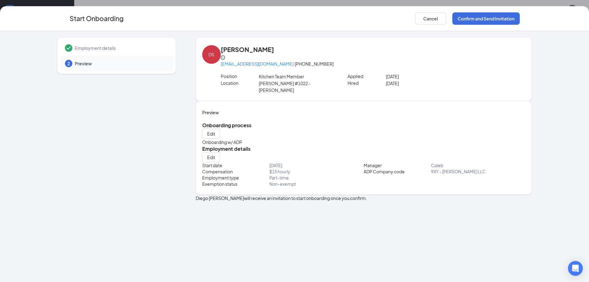
click at [483, 6] on div "Start Onboarding Cancel Confirm and Send Invitation" at bounding box center [294, 18] width 589 height 25
click at [484, 15] on button "Confirm and Send Invitation" at bounding box center [486, 18] width 67 height 12
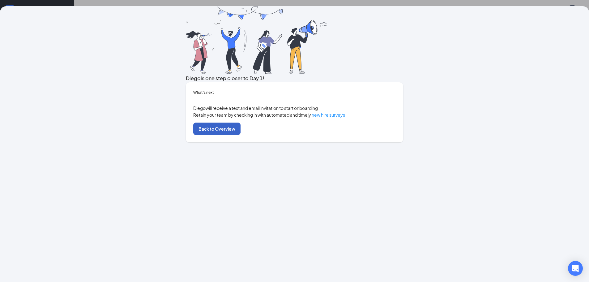
click at [241, 135] on button "Back to Overview" at bounding box center [216, 129] width 47 height 12
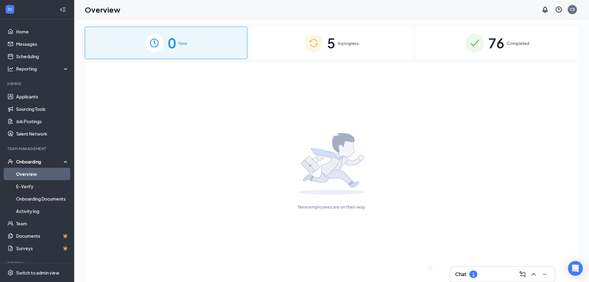
click at [505, 274] on div "Chat 1" at bounding box center [502, 274] width 95 height 10
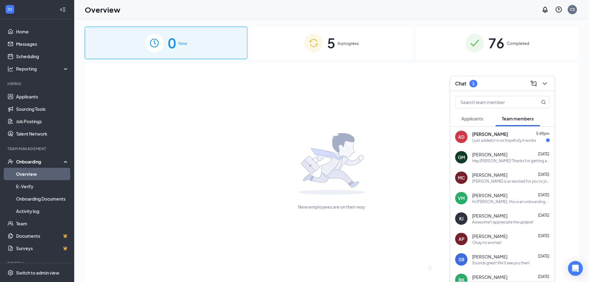
click at [349, 112] on div "New employees are on their way" at bounding box center [332, 171] width 480 height 217
click at [328, 48] on span "5" at bounding box center [331, 42] width 8 height 21
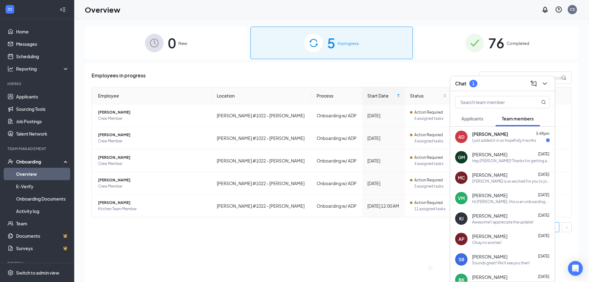
click at [423, 39] on div "76 Completed" at bounding box center [497, 43] width 163 height 32
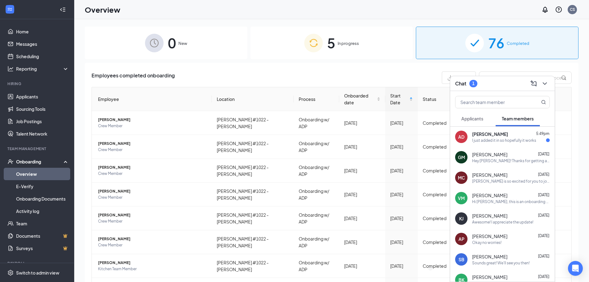
click at [359, 43] on div "5 In progress" at bounding box center [332, 43] width 163 height 32
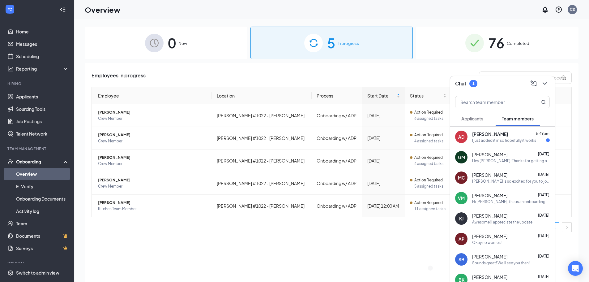
click at [205, 46] on div "0 New" at bounding box center [166, 43] width 163 height 32
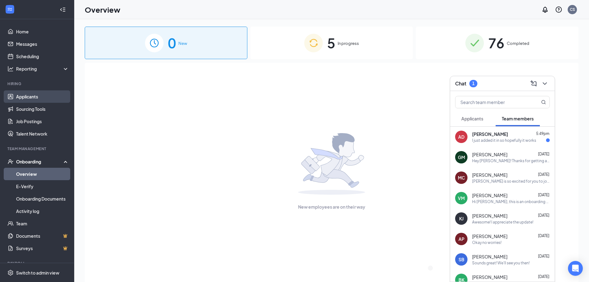
click at [40, 100] on link "Applicants" at bounding box center [42, 96] width 53 height 12
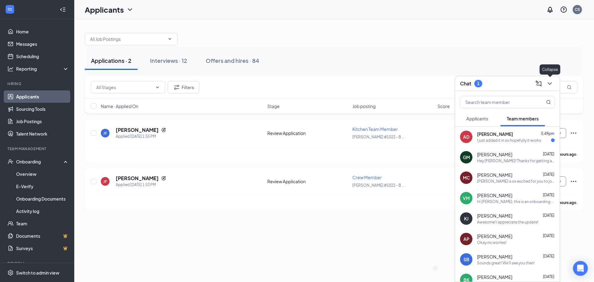
click at [554, 83] on button at bounding box center [550, 84] width 10 height 10
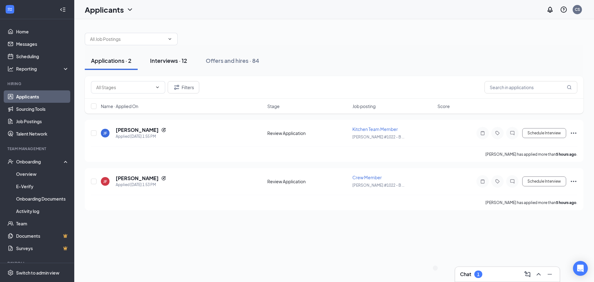
click at [171, 65] on button "Interviews · 12" at bounding box center [168, 60] width 49 height 19
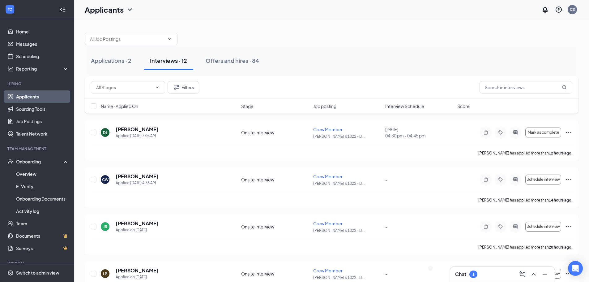
click at [386, 105] on span "Interview Schedule" at bounding box center [404, 106] width 39 height 6
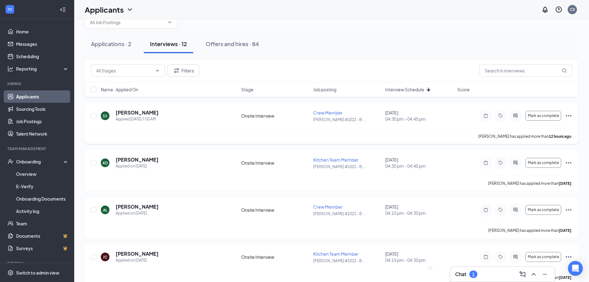
scroll to position [31, 0]
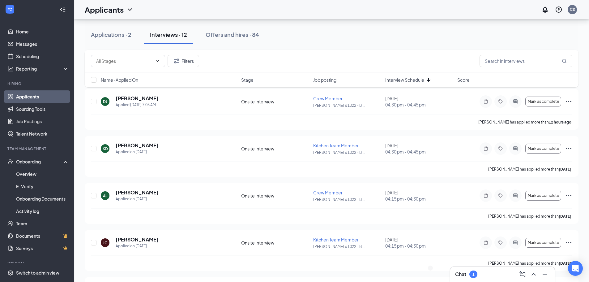
click at [383, 80] on div "Name · Applied On Stage Job posting Interview Schedule Score" at bounding box center [332, 79] width 494 height 15
click at [386, 78] on span "Interview Schedule" at bounding box center [404, 80] width 39 height 6
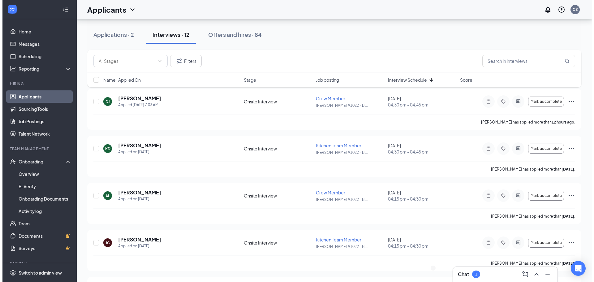
scroll to position [0, 0]
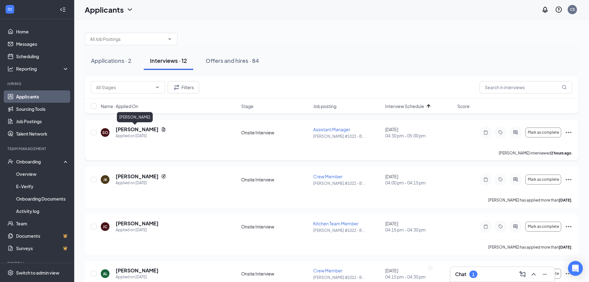
click at [135, 129] on h5 "[PERSON_NAME]" at bounding box center [137, 129] width 43 height 7
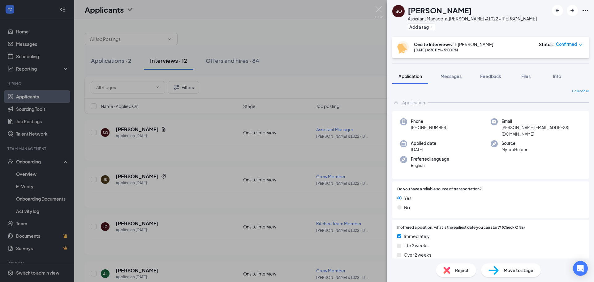
click at [375, 8] on div "SO [PERSON_NAME] Assistant Manager at [PERSON_NAME] #1022 - [PERSON_NAME] Add a…" at bounding box center [297, 141] width 594 height 282
